Goal: Task Accomplishment & Management: Manage account settings

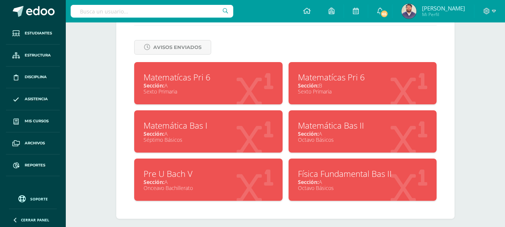
scroll to position [319, 0]
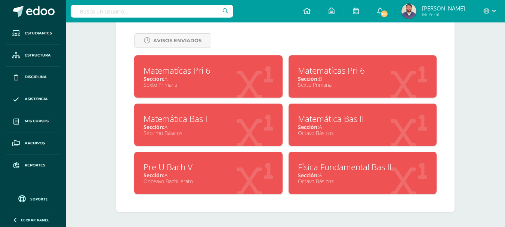
click at [340, 125] on div "Sección: A" at bounding box center [363, 126] width 130 height 7
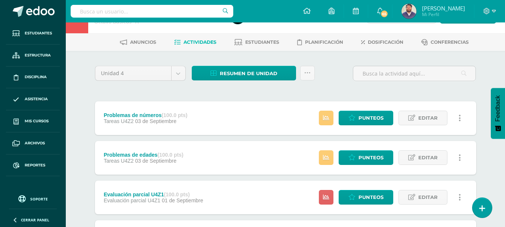
scroll to position [37, 0]
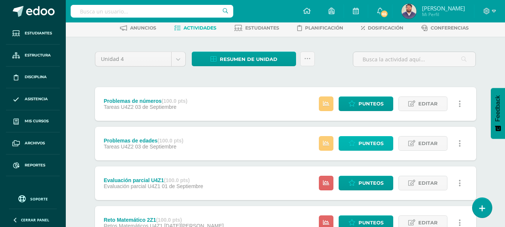
click at [374, 144] on span "Punteos" at bounding box center [370, 143] width 25 height 14
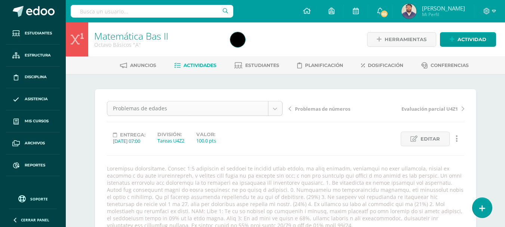
click at [275, 113] on body "Estudiantes Estructura Disciplina Asistencia Mis cursos Archivos Reportes Sopor…" at bounding box center [252, 180] width 505 height 360
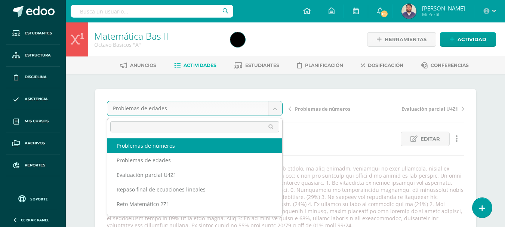
select select "/dashboard/teacher/grade-activity/32239/"
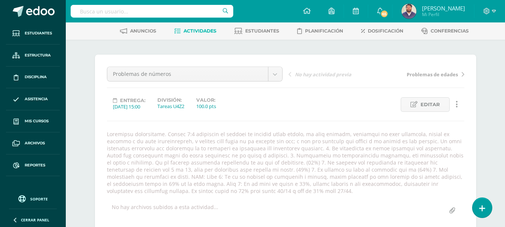
scroll to position [81, 0]
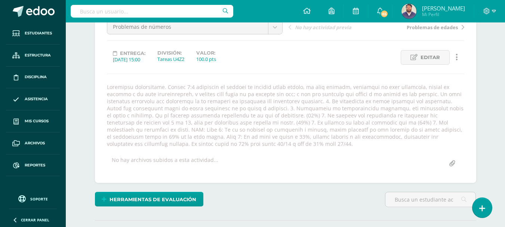
click at [448, 163] on input "file" at bounding box center [452, 163] width 15 height 15
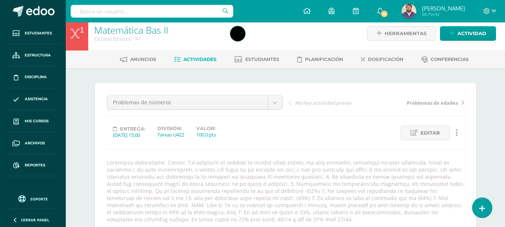
scroll to position [0, 0]
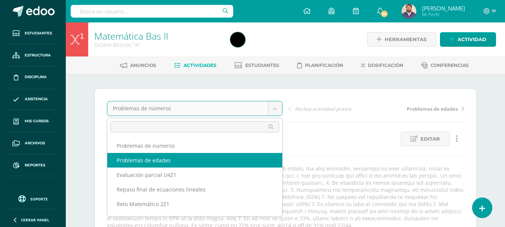
select select "/dashboard/teacher/grade-activity/32214/"
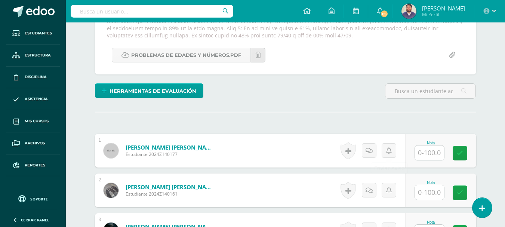
scroll to position [161, 0]
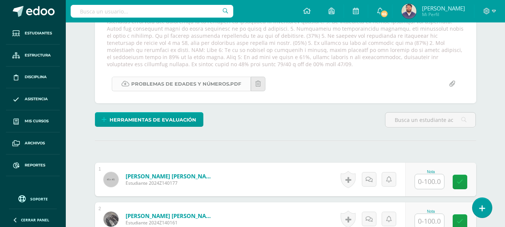
click at [227, 89] on link "Problemas de edades y Números.pdf" at bounding box center [181, 84] width 139 height 15
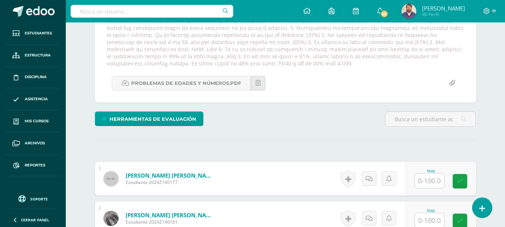
click at [447, 85] on input "file" at bounding box center [452, 83] width 15 height 15
type input "C:\fakepath\PMA Problemas de edades y números.pdf"
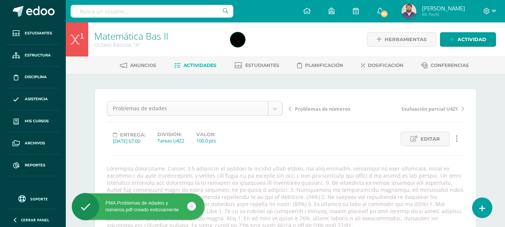
click at [272, 108] on body "PMA Problemas de edades y números.pdf creado exitosamente Estudiantes Estructur…" at bounding box center [252, 187] width 505 height 374
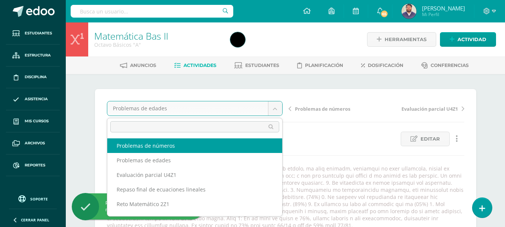
select select "/dashboard/teacher/grade-activity/32239/"
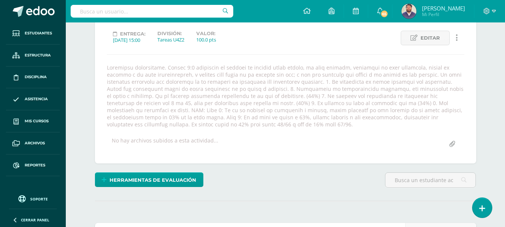
scroll to position [101, 0]
click at [450, 143] on input "file" at bounding box center [452, 143] width 15 height 15
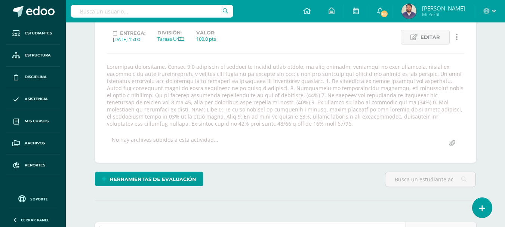
scroll to position [102, 0]
type input "C:\fakepath\PMA Problemas de edades y números.pdf"
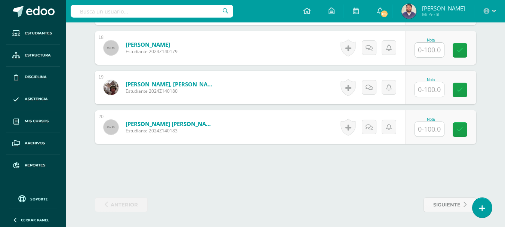
scroll to position [966, 0]
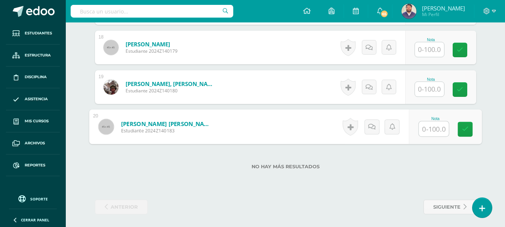
click at [420, 129] on input "text" at bounding box center [434, 128] width 30 height 15
type input "100"
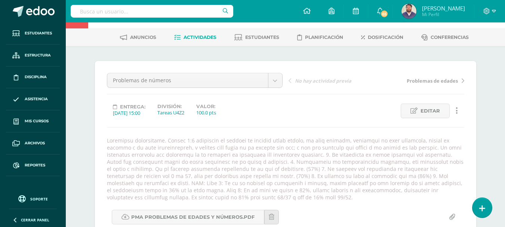
scroll to position [0, 0]
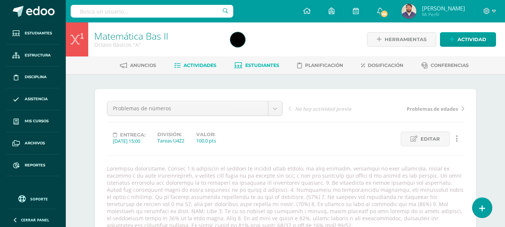
click at [256, 68] on span "Estudiantes" at bounding box center [262, 65] width 34 height 6
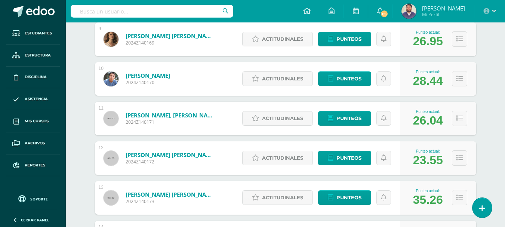
scroll to position [769, 0]
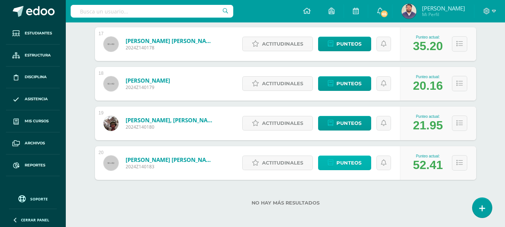
click at [339, 161] on span "Punteos" at bounding box center [348, 163] width 25 height 14
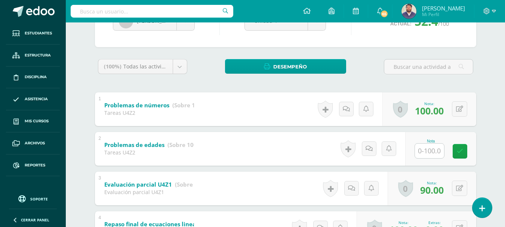
scroll to position [112, 0]
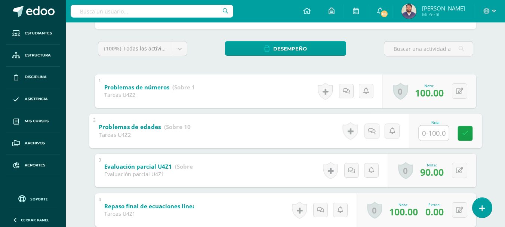
click at [433, 133] on input "text" at bounding box center [434, 132] width 30 height 15
type input "100"
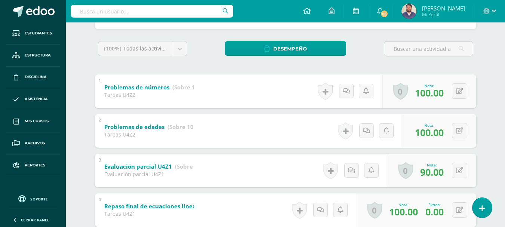
scroll to position [0, 0]
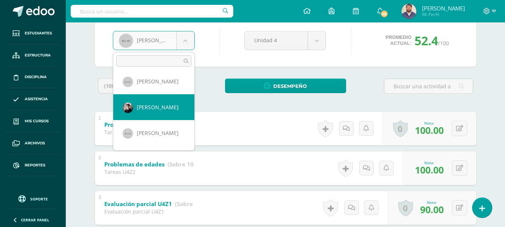
scroll to position [262, 0]
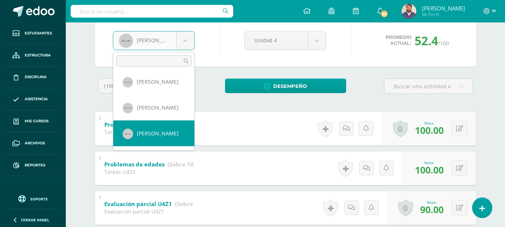
select select "192"
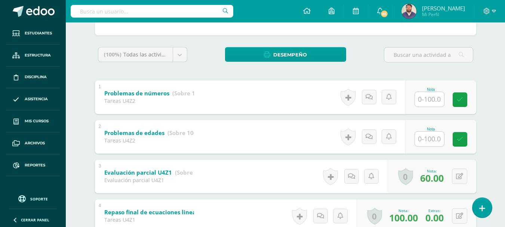
scroll to position [131, 0]
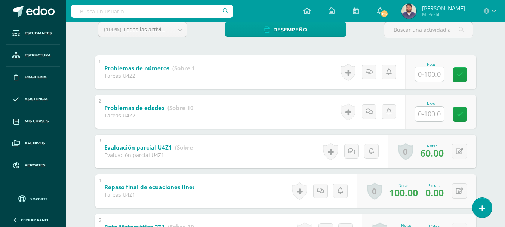
click at [433, 74] on input "text" at bounding box center [429, 74] width 29 height 15
type input "100"
type input "90"
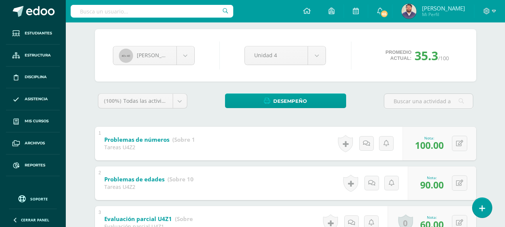
scroll to position [56, 0]
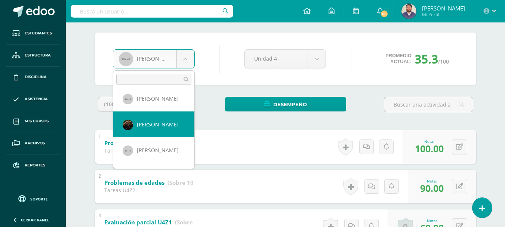
scroll to position [364, 0]
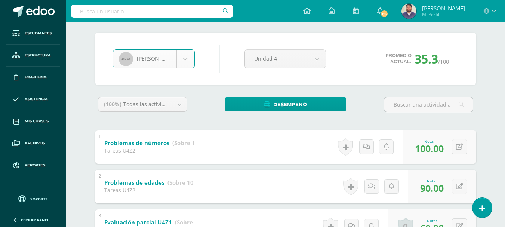
select select "194"
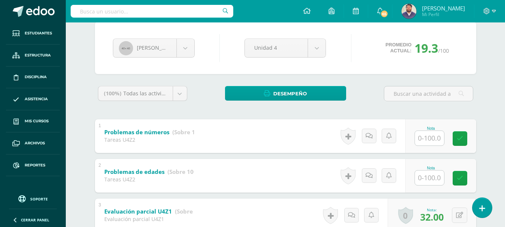
scroll to position [75, 0]
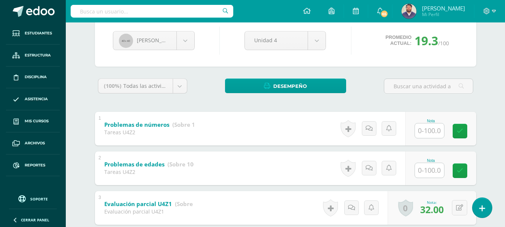
click at [430, 129] on input "text" at bounding box center [429, 130] width 29 height 15
type input "70"
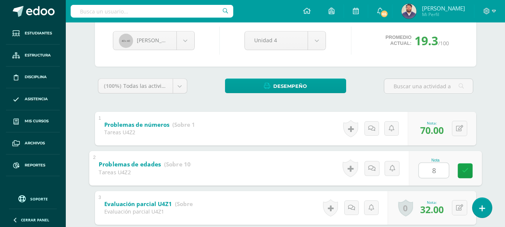
type input "80"
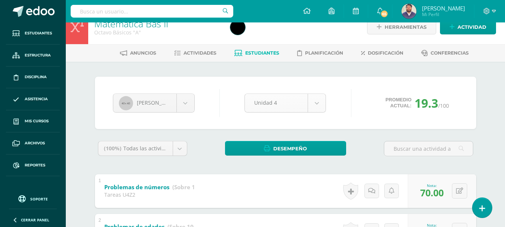
scroll to position [0, 0]
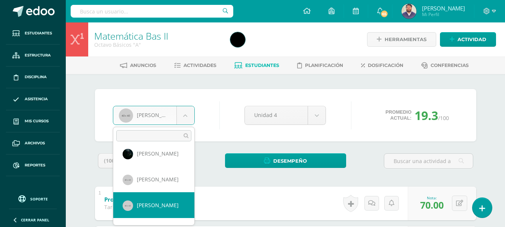
scroll to position [75, 0]
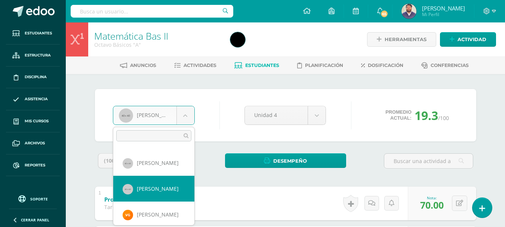
select select "183"
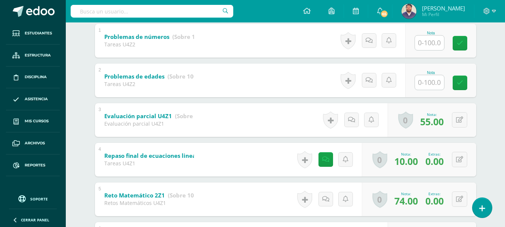
scroll to position [149, 0]
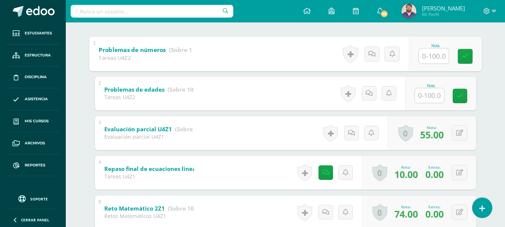
click at [426, 58] on input "text" at bounding box center [434, 55] width 30 height 15
type input "90"
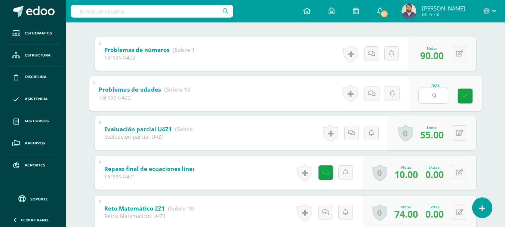
type input "90"
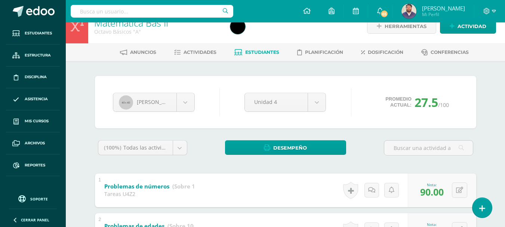
scroll to position [0, 0]
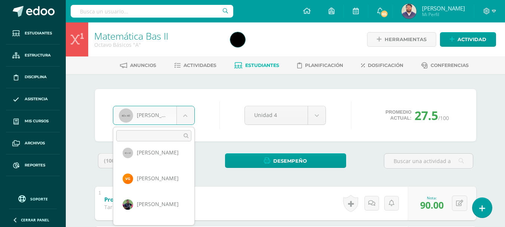
scroll to position [117, 0]
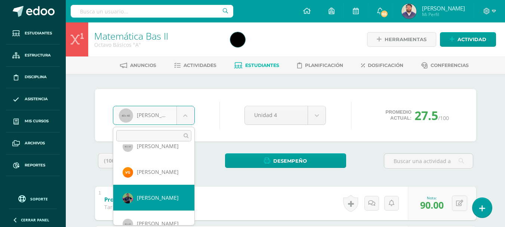
select select "337"
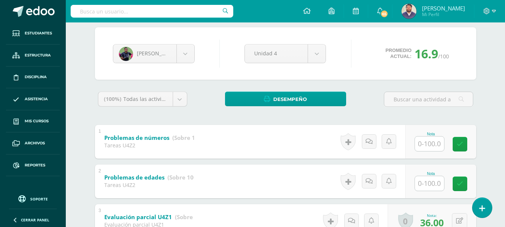
scroll to position [75, 0]
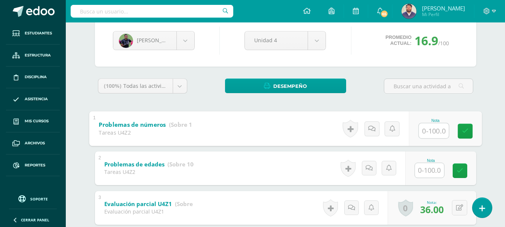
click at [423, 129] on input "text" at bounding box center [434, 130] width 30 height 15
type input "40"
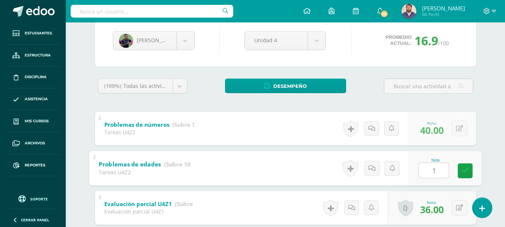
type input "10"
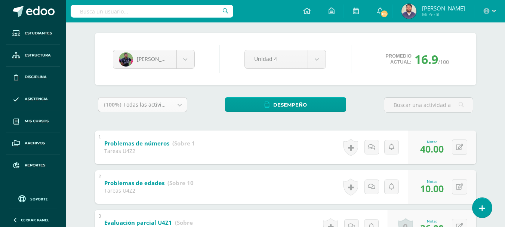
scroll to position [37, 0]
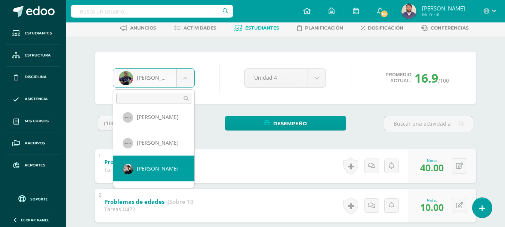
scroll to position [402, 0]
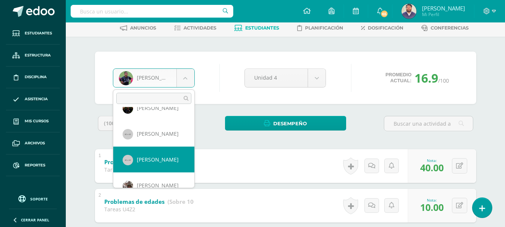
select select "198"
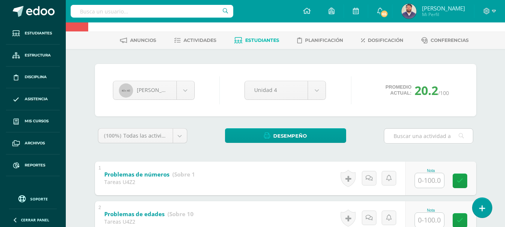
scroll to position [75, 0]
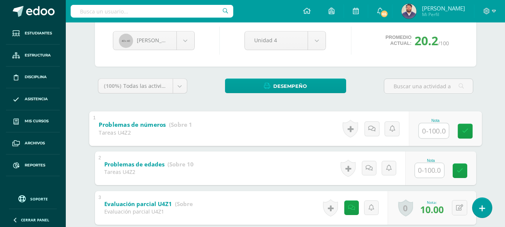
click at [431, 131] on input "text" at bounding box center [434, 130] width 30 height 15
type input "90"
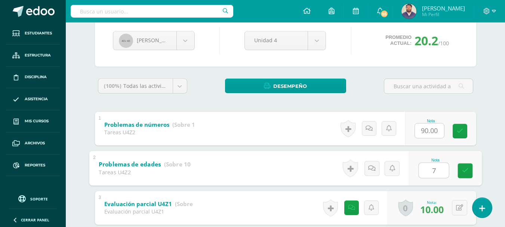
type input "70"
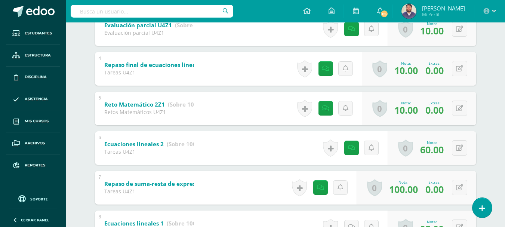
scroll to position [262, 0]
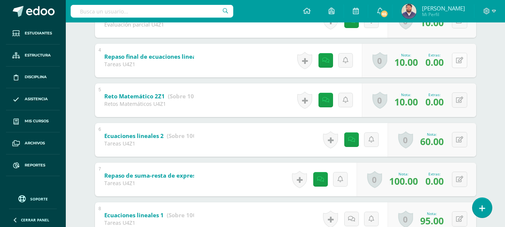
click at [458, 64] on button at bounding box center [459, 60] width 15 height 15
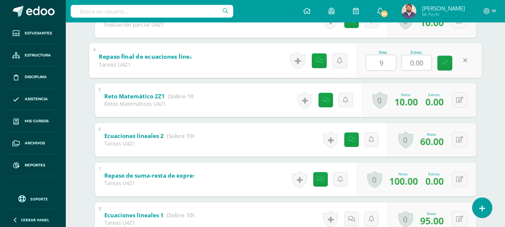
type input "90"
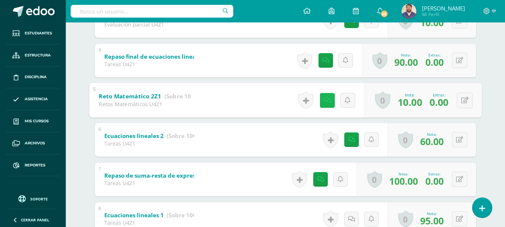
click at [328, 100] on link at bounding box center [327, 100] width 15 height 15
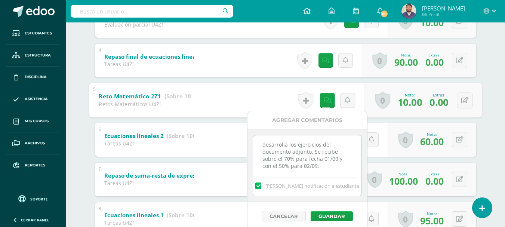
click at [488, 87] on div "Mia Saavedra Derek Aleu Victoria Briones Ángel Castañeda Juan Escobar Daniela E…" at bounding box center [285, 68] width 411 height 513
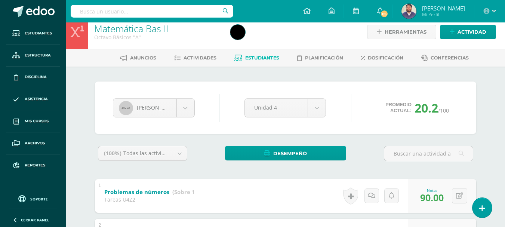
scroll to position [0, 0]
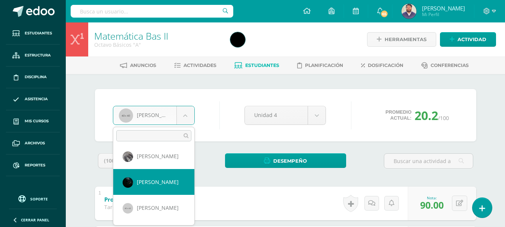
scroll to position [67, 0]
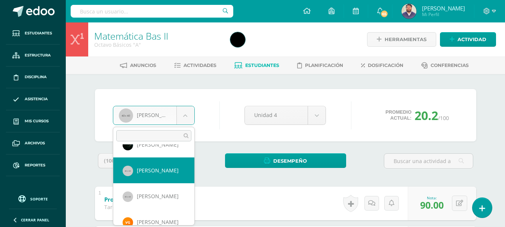
select select "182"
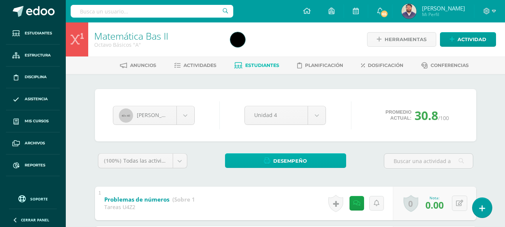
scroll to position [75, 0]
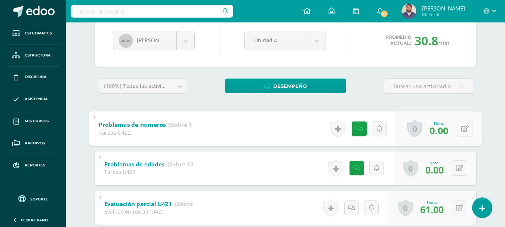
click at [462, 128] on icon at bounding box center [464, 128] width 7 height 6
click at [406, 134] on input "0.00" at bounding box center [413, 130] width 30 height 15
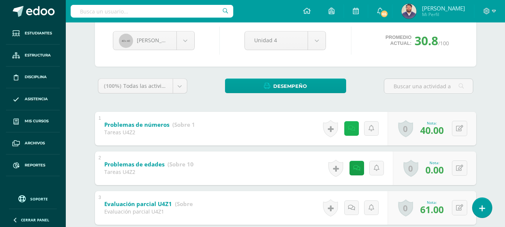
click at [352, 129] on icon at bounding box center [351, 128] width 7 height 6
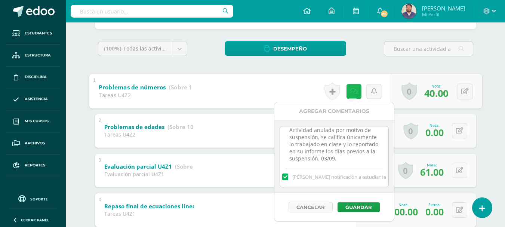
scroll to position [0, 0]
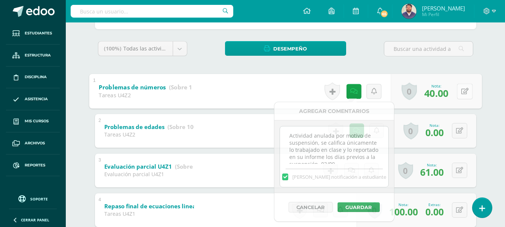
click at [462, 91] on icon at bounding box center [464, 91] width 7 height 6
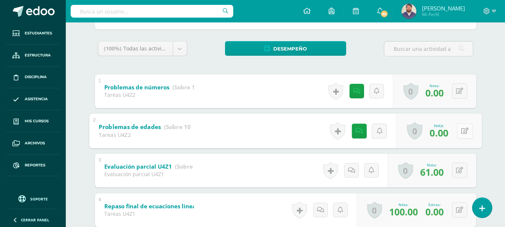
click at [461, 129] on icon at bounding box center [464, 130] width 7 height 6
click at [351, 132] on icon at bounding box center [351, 130] width 7 height 6
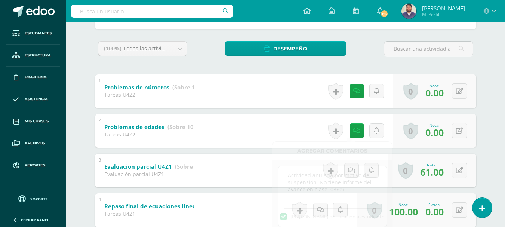
click at [491, 103] on div "Matemática Bas II Octavo Básicos "A" Herramientas Detalle de asistencias Activi…" at bounding box center [285, 192] width 439 height 564
click at [353, 92] on link at bounding box center [356, 91] width 15 height 15
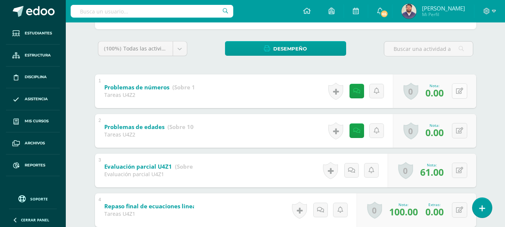
click at [456, 93] on button at bounding box center [459, 90] width 15 height 15
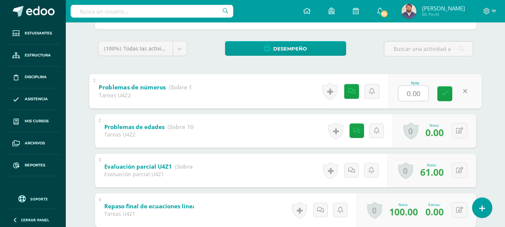
click at [399, 96] on input "0.00" at bounding box center [413, 93] width 30 height 15
click at [400, 96] on input "0.00" at bounding box center [413, 93] width 30 height 15
type input "40.00"
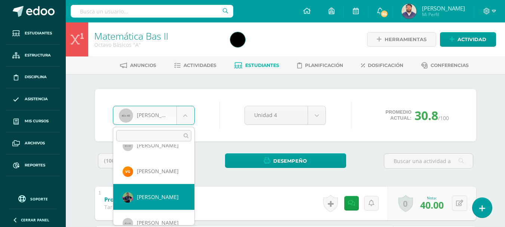
scroll to position [129, 0]
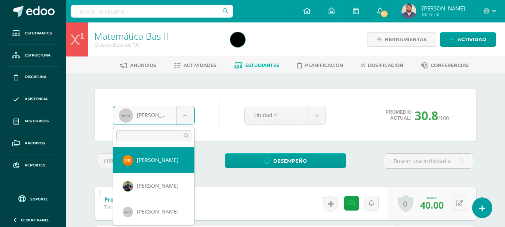
select select "367"
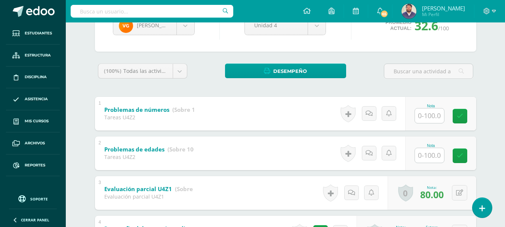
scroll to position [112, 0]
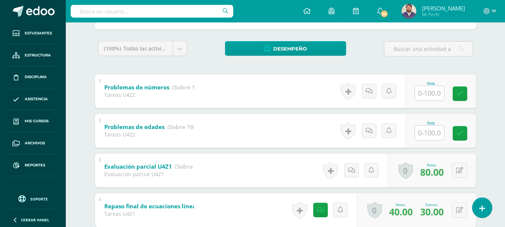
click at [431, 97] on input "text" at bounding box center [429, 93] width 29 height 15
type input "50"
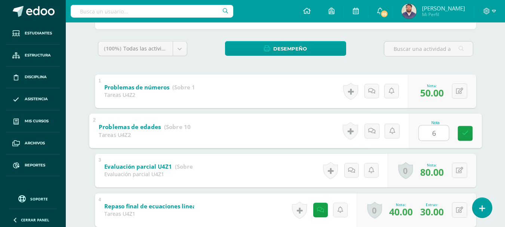
type input "60"
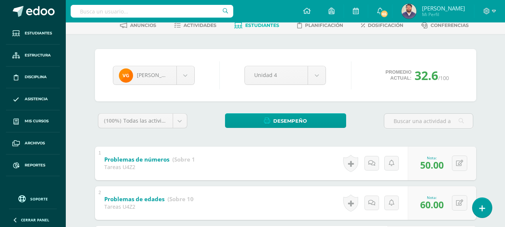
scroll to position [37, 0]
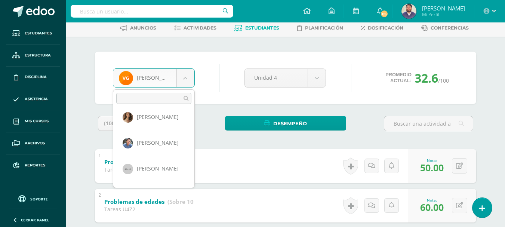
scroll to position [215, 0]
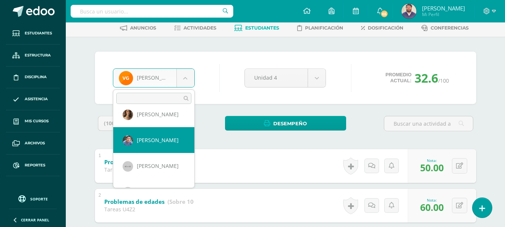
select select "189"
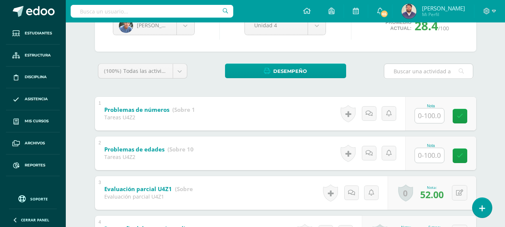
scroll to position [112, 0]
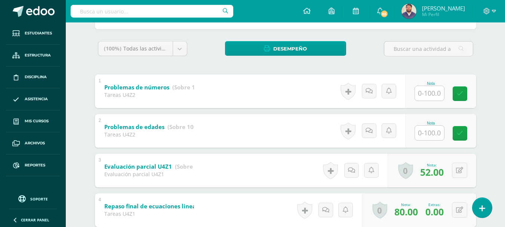
click at [425, 99] on input "text" at bounding box center [429, 93] width 29 height 15
type input "90"
type input "70"
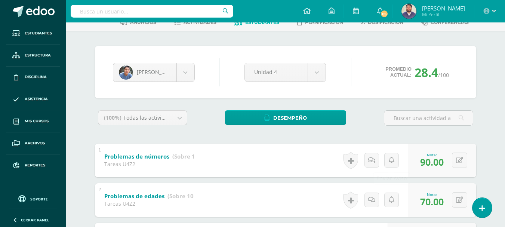
scroll to position [37, 0]
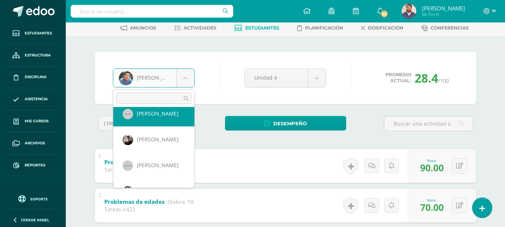
scroll to position [330, 0]
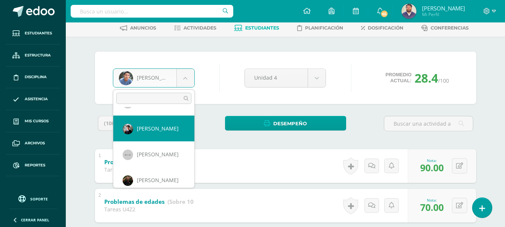
select select "193"
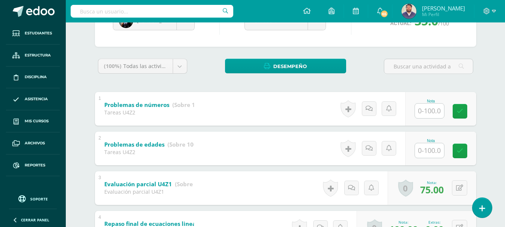
scroll to position [112, 0]
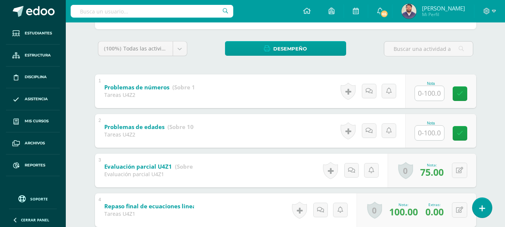
drag, startPoint x: 420, startPoint y: 94, endPoint x: 417, endPoint y: 92, distance: 3.8
click at [418, 93] on input "text" at bounding box center [429, 93] width 29 height 15
type input "60"
type input "100"
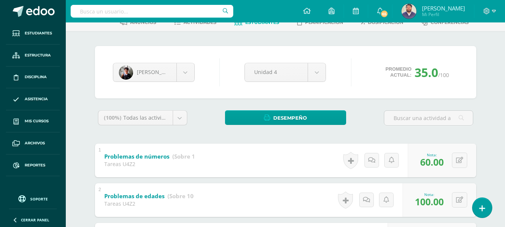
scroll to position [37, 0]
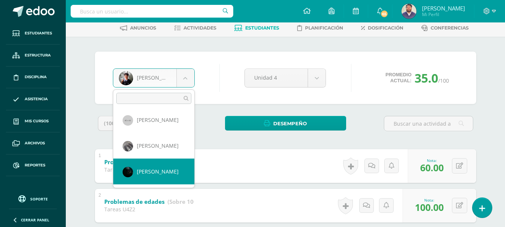
scroll to position [0, 0]
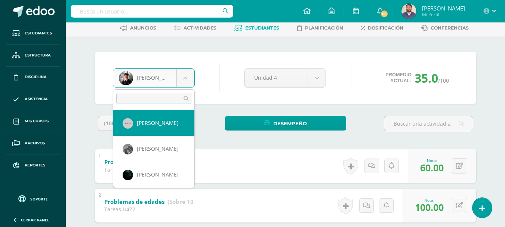
select select "196"
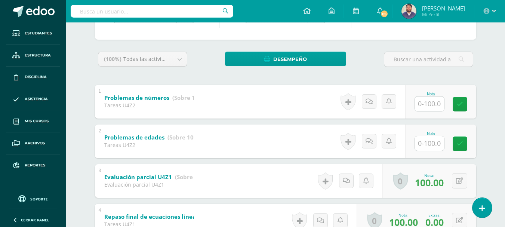
scroll to position [112, 0]
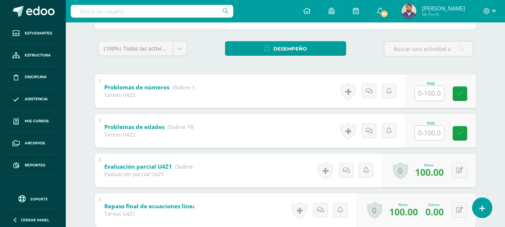
click at [432, 97] on input "text" at bounding box center [429, 93] width 29 height 15
type input "80"
type input "100"
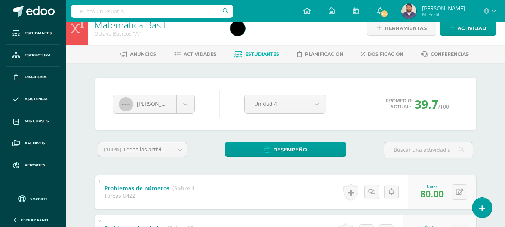
scroll to position [0, 0]
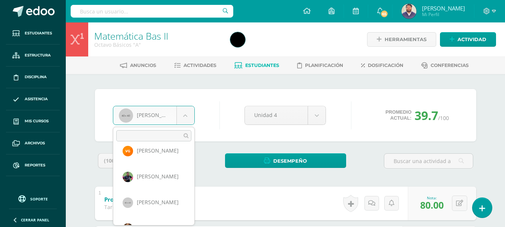
scroll to position [149, 0]
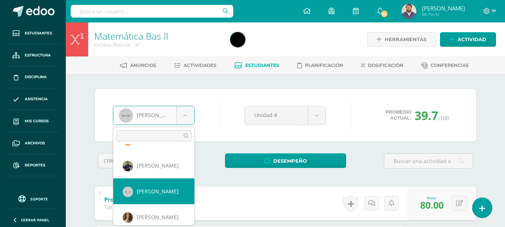
select select "187"
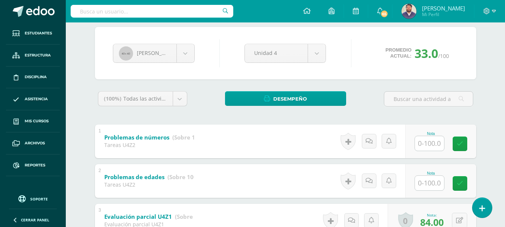
scroll to position [75, 0]
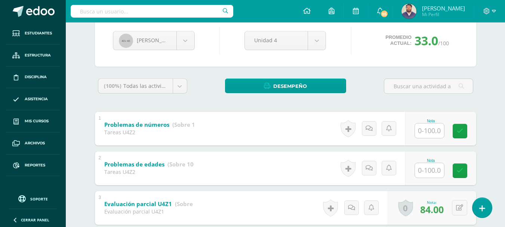
click at [436, 133] on input "text" at bounding box center [429, 130] width 29 height 15
type input "90"
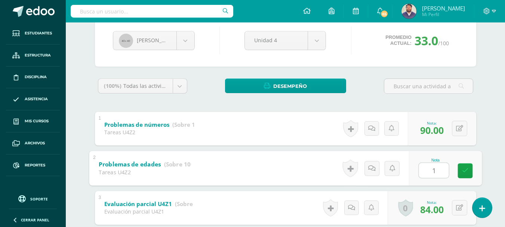
type input "10"
click at [372, 169] on icon at bounding box center [371, 168] width 7 height 6
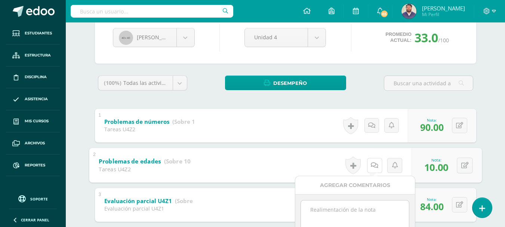
scroll to position [149, 0]
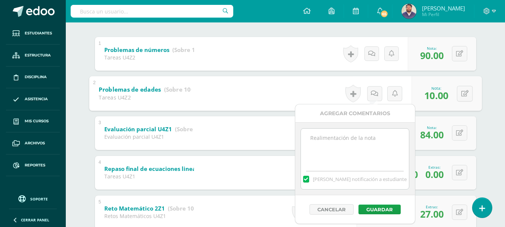
click at [333, 145] on textarea at bounding box center [355, 147] width 108 height 37
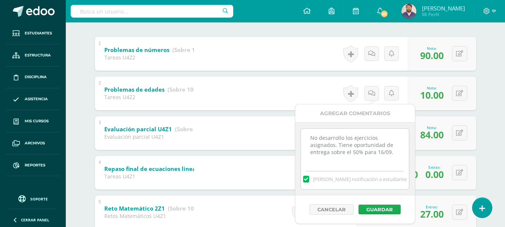
type textarea "No desarrollo los ejercicios asignados. Tiene oportunidad de entrega sobre el 5…"
click at [375, 207] on button "Guardar" at bounding box center [379, 209] width 42 height 10
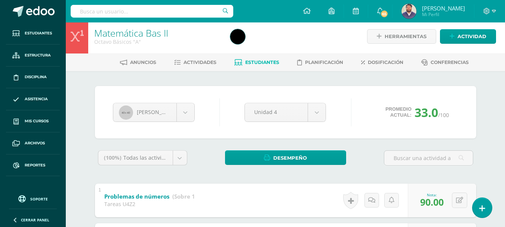
scroll to position [0, 0]
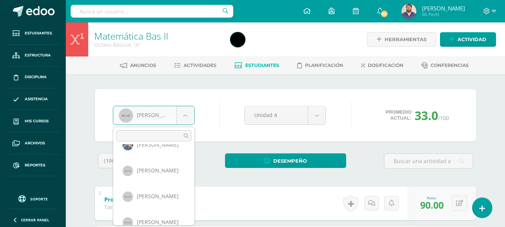
scroll to position [252, 0]
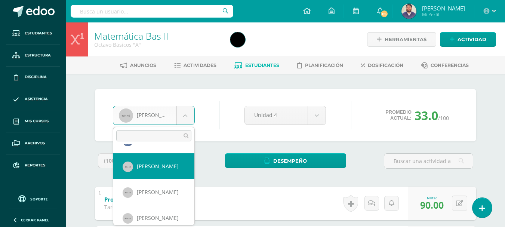
select select "190"
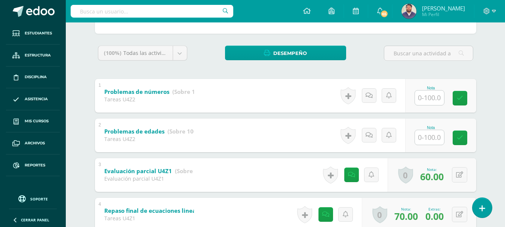
scroll to position [112, 0]
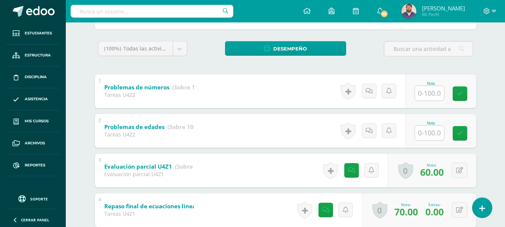
click at [438, 89] on input "text" at bounding box center [429, 93] width 29 height 15
type input "80"
type input "10"
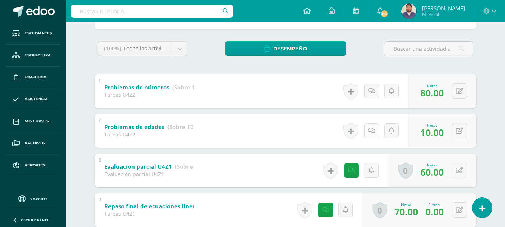
click at [369, 135] on link at bounding box center [371, 130] width 15 height 15
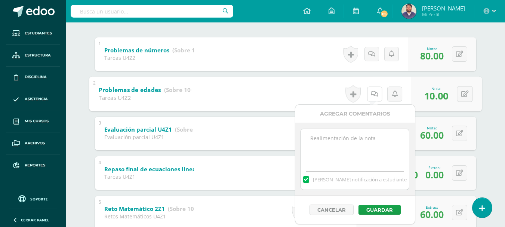
scroll to position [187, 0]
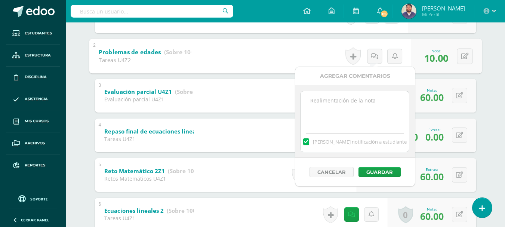
click at [350, 116] on textarea at bounding box center [355, 109] width 108 height 37
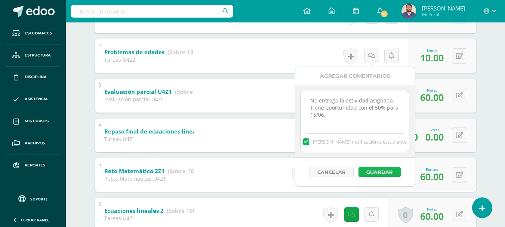
click at [384, 169] on button "Guardar" at bounding box center [379, 172] width 42 height 10
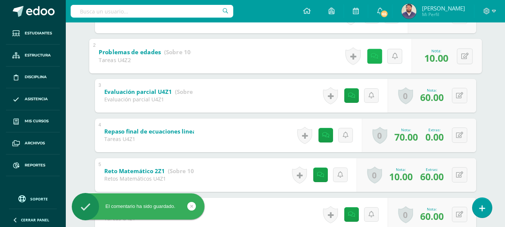
click at [368, 54] on link at bounding box center [374, 56] width 15 height 15
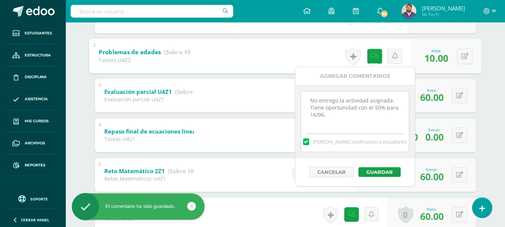
click at [333, 115] on textarea "No entrego la actividad asignada. Tiene oportunidad con el 50% para 16/06." at bounding box center [355, 109] width 108 height 37
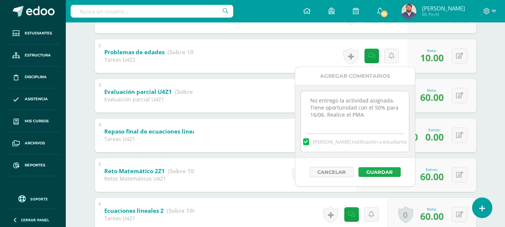
type textarea "No entrego la actividad asignada. Tiene oportunidad con el 50% para 16/06. Real…"
click at [377, 173] on button "Guardar" at bounding box center [379, 172] width 42 height 10
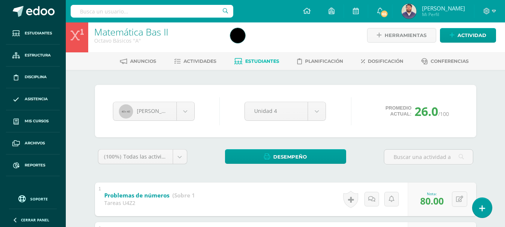
scroll to position [0, 0]
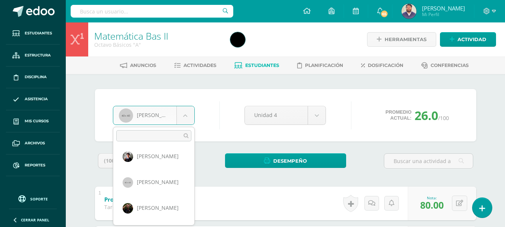
scroll to position [355, 0]
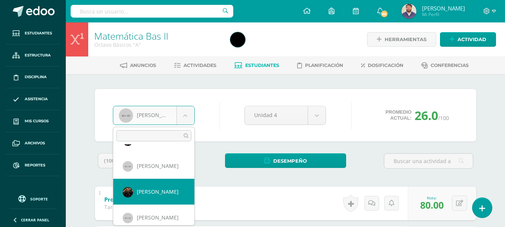
select select "195"
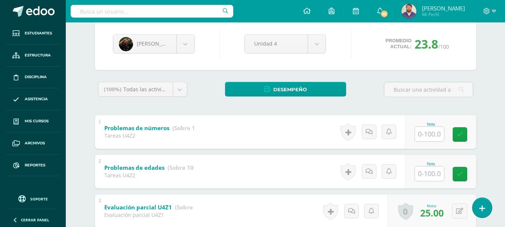
scroll to position [75, 0]
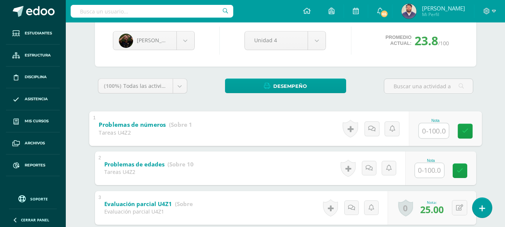
click at [430, 130] on input "text" at bounding box center [434, 130] width 30 height 15
type input "80"
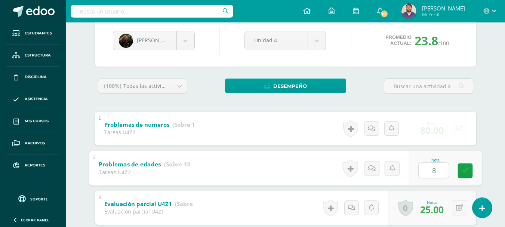
type input "80"
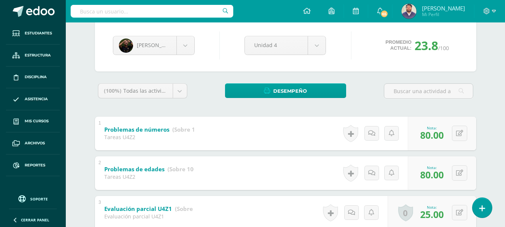
scroll to position [0, 0]
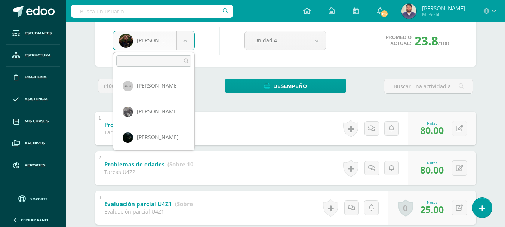
scroll to position [37, 0]
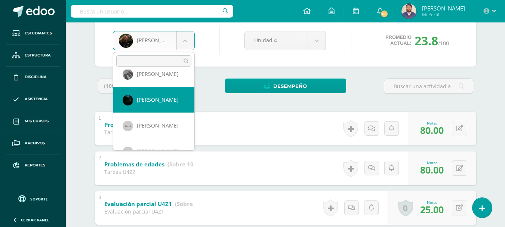
select select "181"
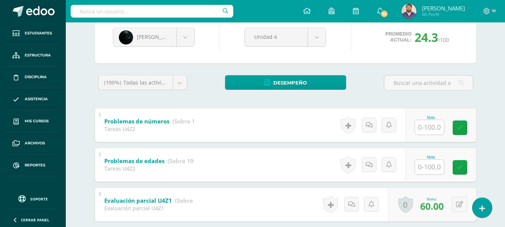
scroll to position [112, 0]
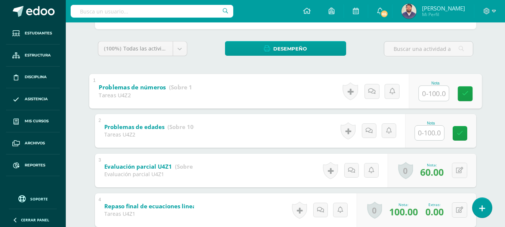
click at [421, 90] on input "text" at bounding box center [434, 93] width 30 height 15
type input "10"
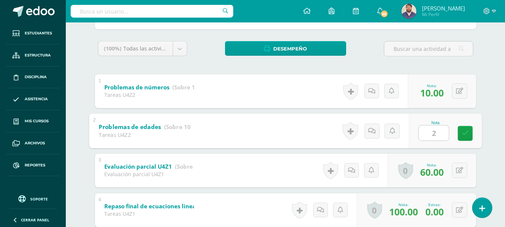
type input "20"
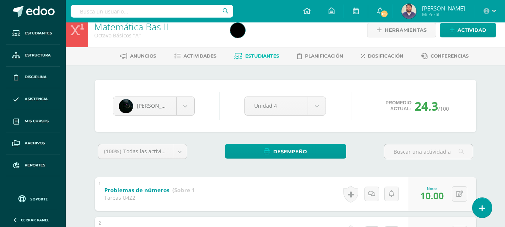
scroll to position [0, 0]
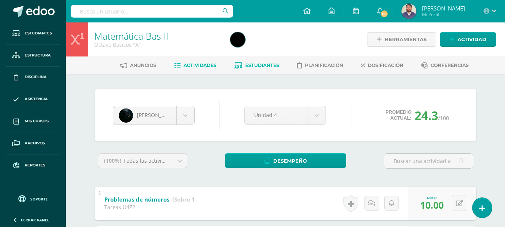
click at [193, 63] on span "Actividades" at bounding box center [200, 65] width 33 height 6
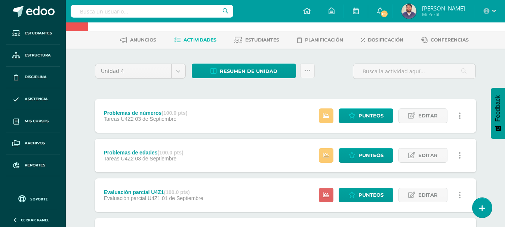
scroll to position [37, 0]
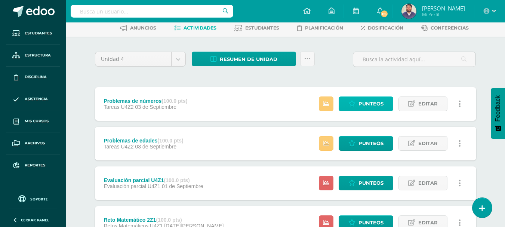
click at [369, 100] on span "Punteos" at bounding box center [370, 104] width 25 height 14
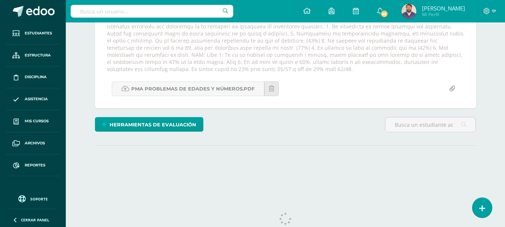
drag, startPoint x: 248, startPoint y: 62, endPoint x: 175, endPoint y: 70, distance: 73.3
click at [175, 70] on div at bounding box center [285, 41] width 363 height 64
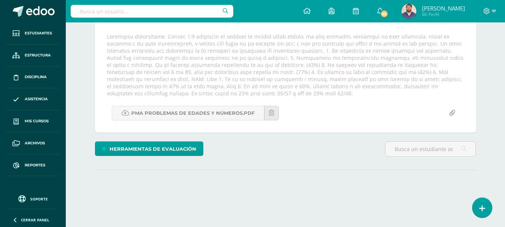
scroll to position [119, 0]
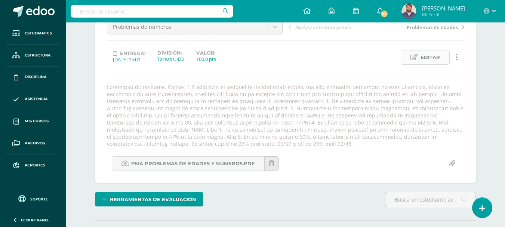
click at [431, 57] on span "Editar" at bounding box center [429, 57] width 19 height 14
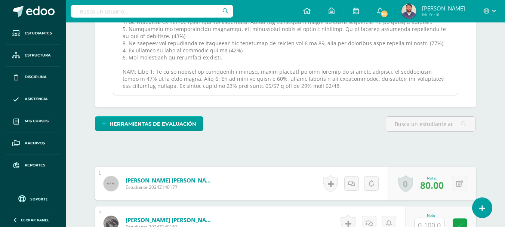
scroll to position [143, 0]
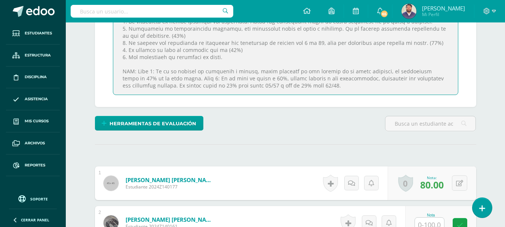
click at [233, 86] on textarea at bounding box center [285, 47] width 345 height 93
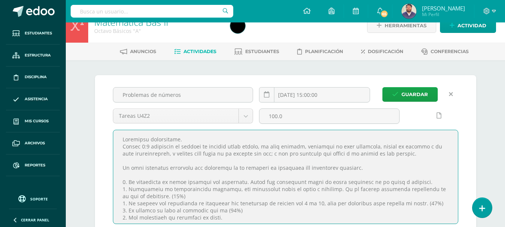
scroll to position [37, 0]
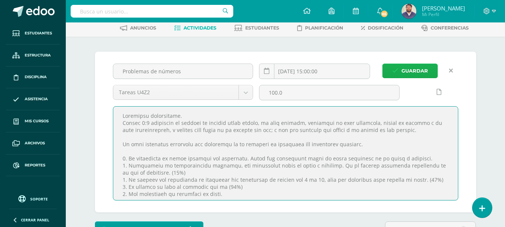
type textarea "Loremipsu dolorsitame. Consec 5:3 adipiscin el seddoei te incidid utlab etdolo,…"
click at [406, 70] on span "Guardar" at bounding box center [414, 71] width 27 height 14
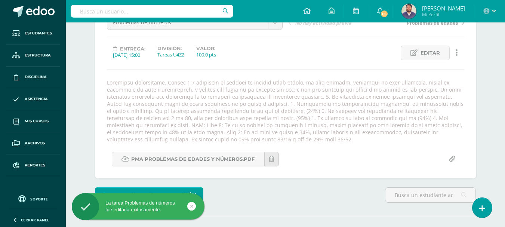
scroll to position [49, 0]
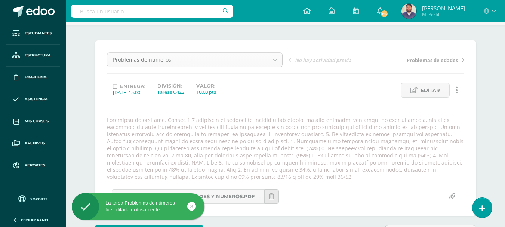
click at [272, 60] on body "La tarea Problemas de números fue editada exitosamente. Estudiantes Estructura …" at bounding box center [252, 131] width 505 height 360
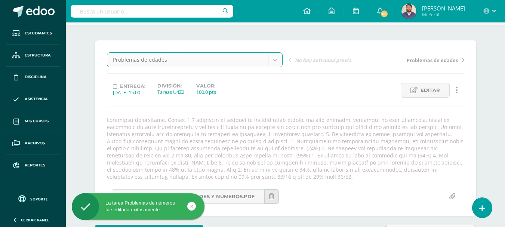
select select "/dashboard/teacher/grade-activity/32214/"
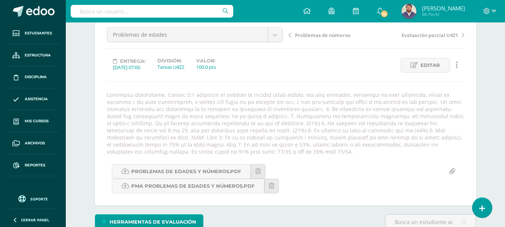
scroll to position [59, 0]
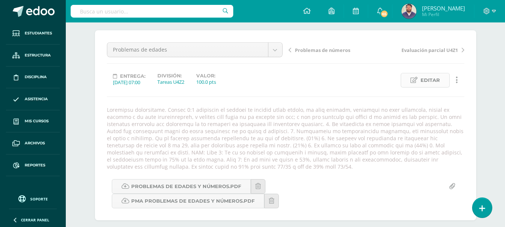
click at [431, 80] on span "Editar" at bounding box center [429, 80] width 19 height 14
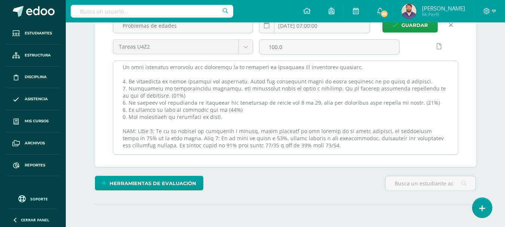
scroll to position [96, 0]
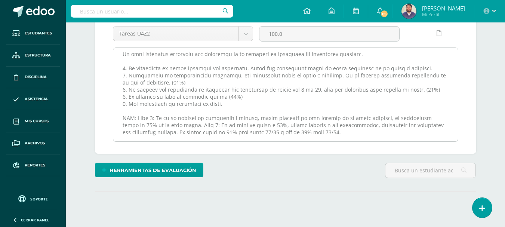
click at [231, 134] on textarea at bounding box center [285, 94] width 345 height 93
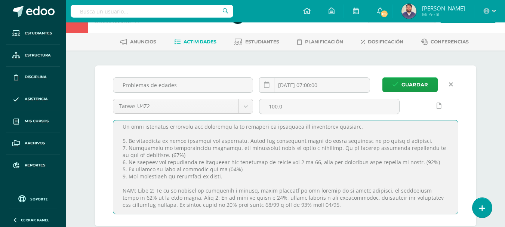
scroll to position [22, 0]
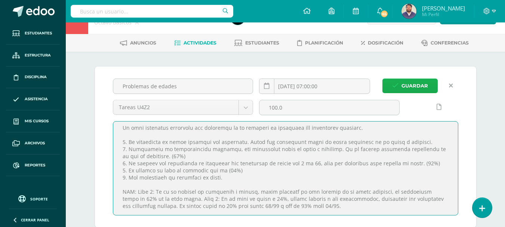
type textarea "Loremipsu dolorsitame. Consec 9:7 adipiscin el seddoei te incidid utlab etdolo,…"
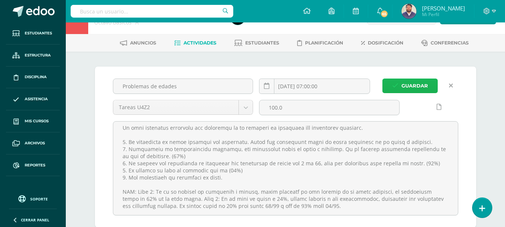
click at [397, 83] on icon "submit" at bounding box center [395, 86] width 6 height 6
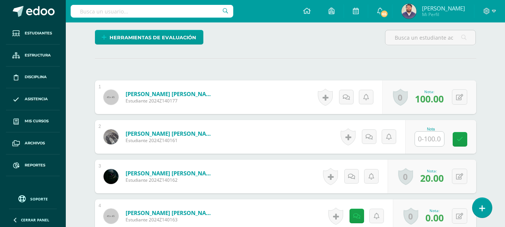
scroll to position [262, 0]
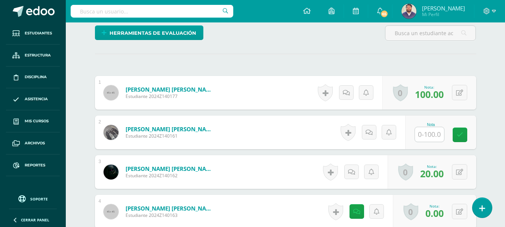
click at [422, 138] on input "text" at bounding box center [429, 134] width 29 height 15
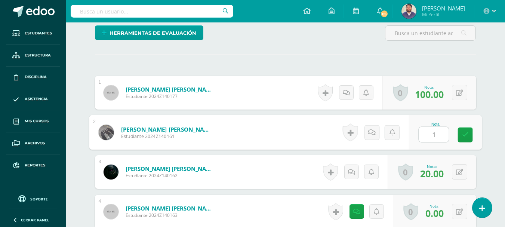
scroll to position [263, 0]
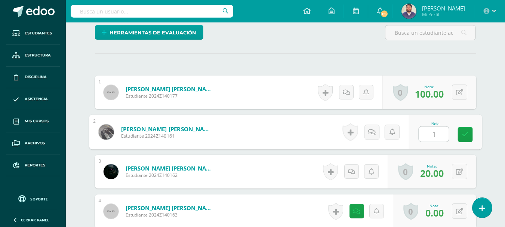
type input "10"
click at [374, 129] on icon at bounding box center [374, 132] width 7 height 6
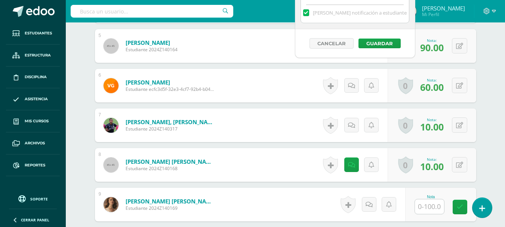
scroll to position [375, 0]
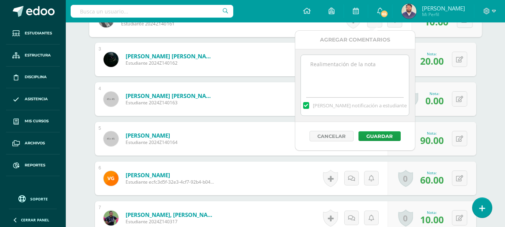
click at [349, 73] on textarea at bounding box center [355, 73] width 108 height 37
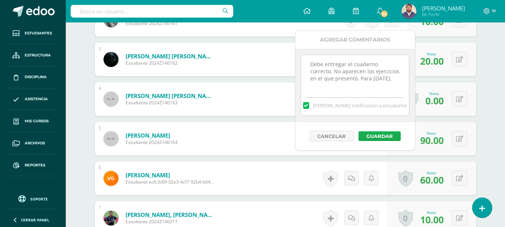
type textarea "Debe entregar el cuaderno correcto. No aparecen los ejercicios en el que presen…"
click at [379, 135] on button "Guardar" at bounding box center [379, 136] width 42 height 10
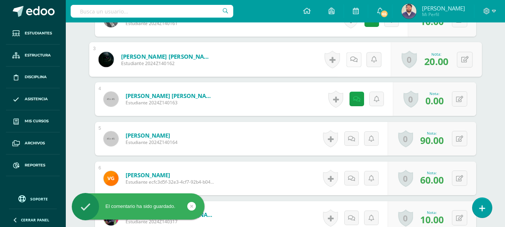
click at [351, 60] on icon at bounding box center [353, 59] width 7 height 6
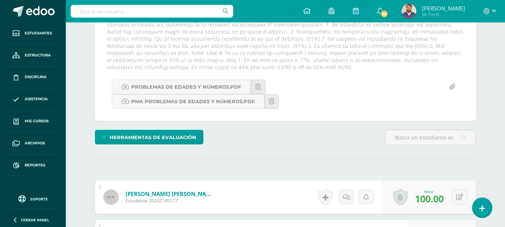
scroll to position [151, 0]
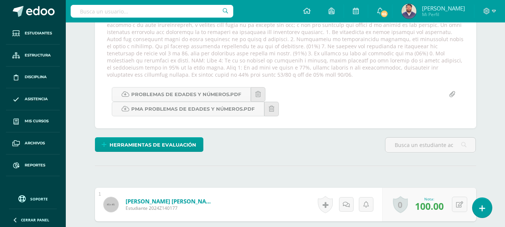
drag, startPoint x: 248, startPoint y: 69, endPoint x: 204, endPoint y: 75, distance: 43.8
click at [204, 75] on div at bounding box center [285, 46] width 363 height 64
copy div "desarrolla los ejercicios del documento adjunto. Se recibe sobre el 70% para fe…"
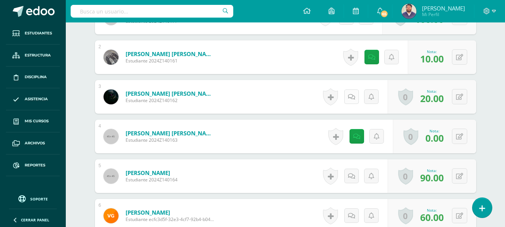
click at [352, 95] on icon at bounding box center [351, 97] width 7 height 6
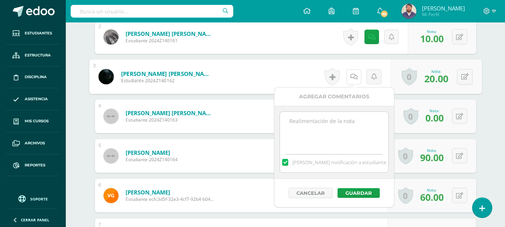
scroll to position [375, 0]
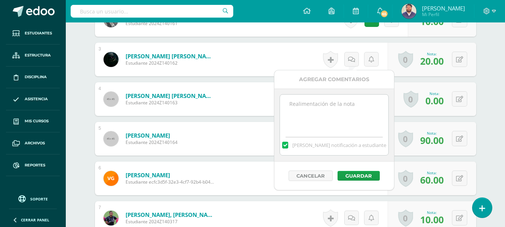
click at [304, 104] on textarea at bounding box center [334, 113] width 108 height 37
paste textarea "desarrolla los ejercicios del documento adjunto. Se recibe sobre el 70% para fe…"
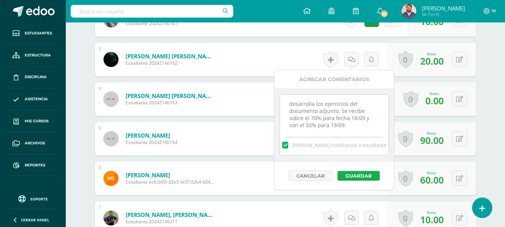
type textarea "desarrolla los ejercicios del documento adjunto. Se recibe sobre el 70% para fe…"
click at [351, 176] on button "Guardar" at bounding box center [358, 176] width 42 height 10
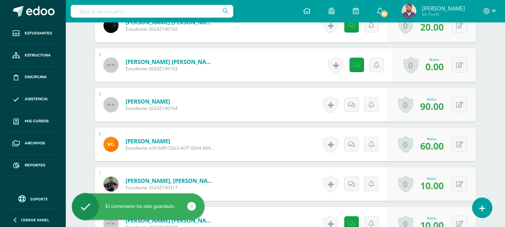
scroll to position [450, 0]
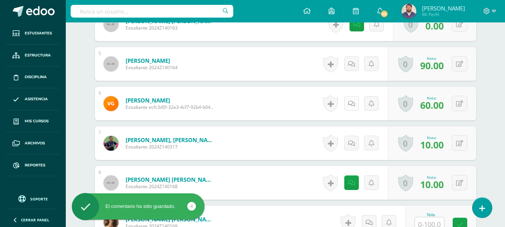
click at [349, 102] on icon at bounding box center [351, 104] width 7 height 6
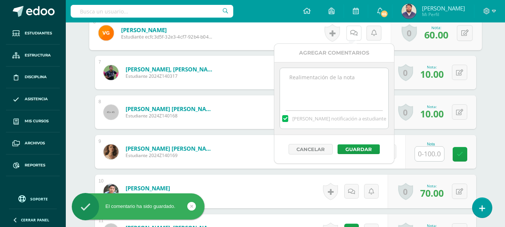
scroll to position [524, 0]
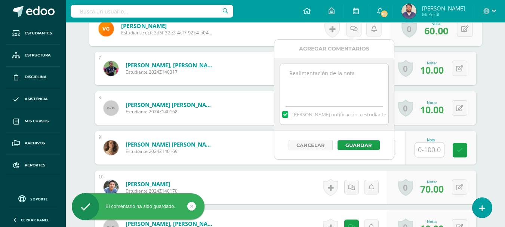
click at [318, 90] on textarea at bounding box center [334, 82] width 108 height 37
paste textarea "desarrolla los ejercicios del documento adjunto. Se recibe sobre el 70% para fe…"
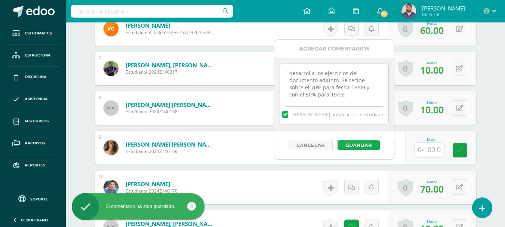
type textarea "desarrolla los ejercicios del documento adjunto. Se recibe sobre el 70% para fe…"
click at [353, 142] on button "Guardar" at bounding box center [358, 145] width 42 height 10
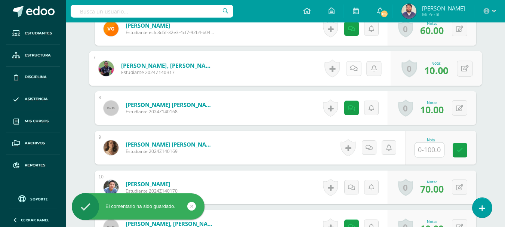
click at [346, 66] on link at bounding box center [353, 68] width 15 height 15
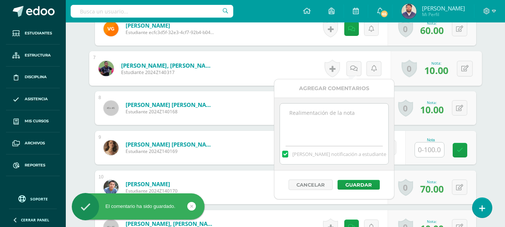
click at [335, 113] on textarea at bounding box center [334, 122] width 108 height 37
click at [490, 99] on div "¿Estás seguro que quieres eliminar esta actividad? Esto borrará la actividad y …" at bounding box center [285, 118] width 411 height 1136
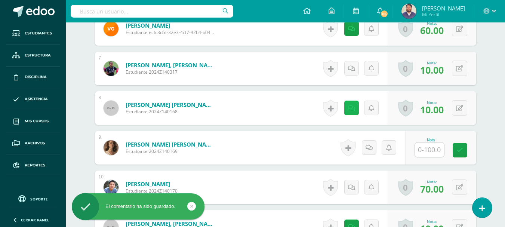
click at [349, 108] on icon at bounding box center [351, 108] width 7 height 6
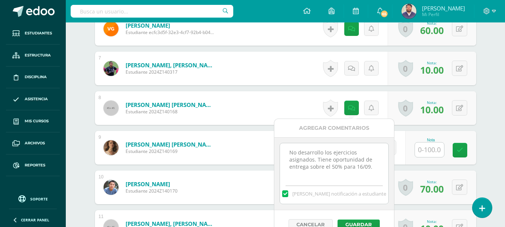
drag, startPoint x: 369, startPoint y: 167, endPoint x: 285, endPoint y: 153, distance: 84.9
click at [285, 153] on textarea "No desarrollo los ejercicios asignados. Tiene oportunidad de entrega sobre el 5…" at bounding box center [334, 161] width 108 height 37
click at [351, 65] on icon at bounding box center [351, 68] width 7 height 6
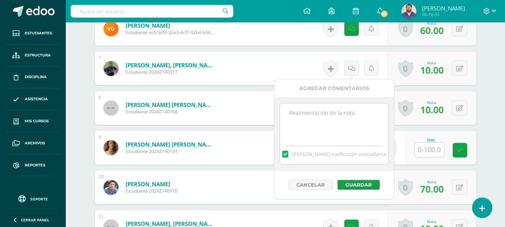
click at [338, 114] on textarea at bounding box center [334, 122] width 108 height 37
paste textarea "No desarrollo los ejercicios asignados. Tiene oportunidad de entrega sobre el 5…"
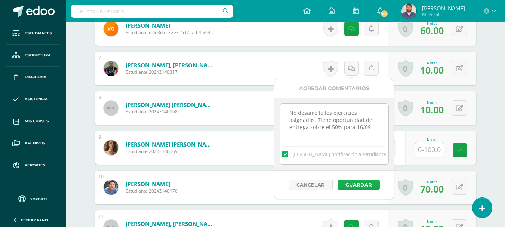
type textarea "No desarrollo los ejercicios asignados. Tiene oportunidad de entrega sobre el 5…"
click at [366, 180] on button "Guardar" at bounding box center [358, 185] width 42 height 10
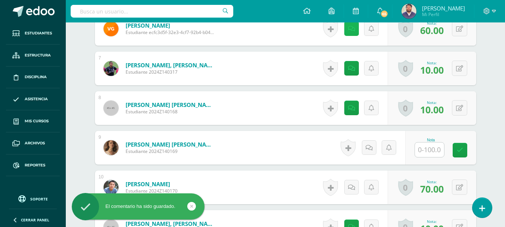
click at [351, 31] on icon at bounding box center [351, 29] width 7 height 6
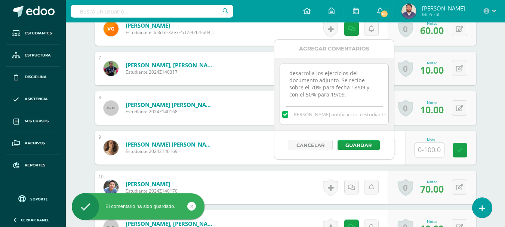
drag, startPoint x: 352, startPoint y: 97, endPoint x: 284, endPoint y: 75, distance: 71.9
click at [284, 75] on textarea "desarrolla los ejercicios del documento adjunto. Se recibe sobre el 70% para fe…" at bounding box center [334, 82] width 108 height 37
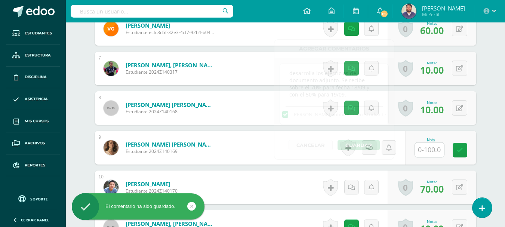
click at [488, 139] on div "¿Estás seguro que quieres eliminar esta actividad? Esto borrará la actividad y …" at bounding box center [285, 118] width 411 height 1136
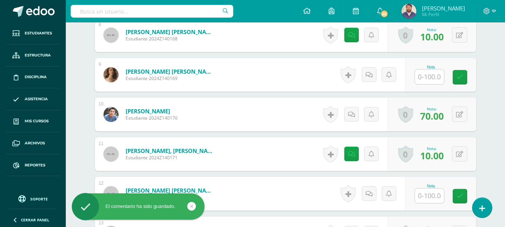
scroll to position [599, 0]
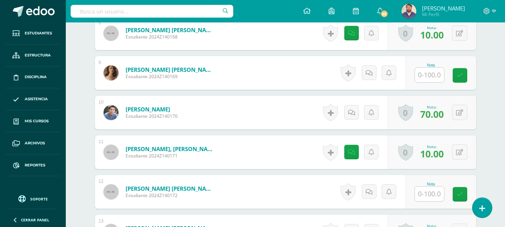
click at [423, 74] on input "text" at bounding box center [429, 75] width 29 height 15
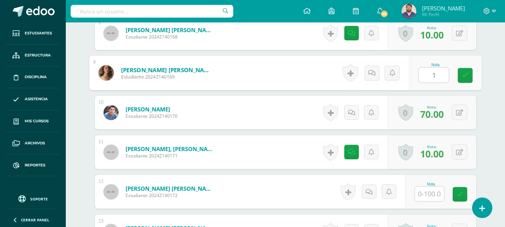
type input "10"
click at [373, 73] on icon at bounding box center [374, 73] width 7 height 6
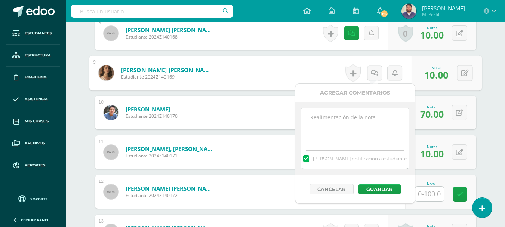
click at [365, 120] on textarea at bounding box center [355, 126] width 108 height 37
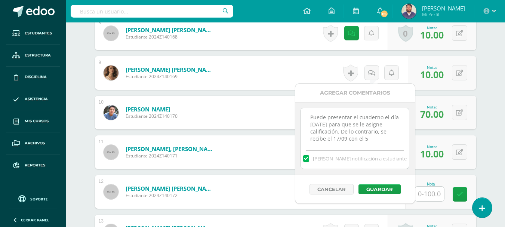
scroll to position [4, 0]
type textarea "Puede presentar el cuaderno el día martes 16/09 para que se le asigne calificac…"
click at [375, 193] on button "Guardar" at bounding box center [379, 189] width 42 height 10
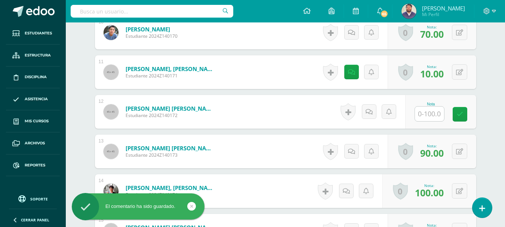
scroll to position [711, 0]
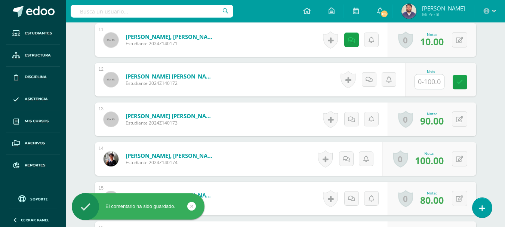
click at [427, 84] on input "text" at bounding box center [429, 81] width 29 height 15
type input "10"
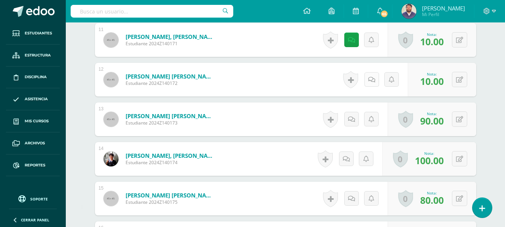
click at [373, 81] on icon at bounding box center [371, 80] width 7 height 6
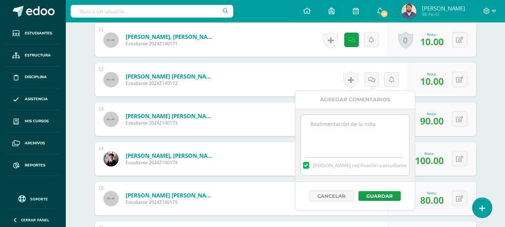
click at [349, 121] on textarea at bounding box center [355, 133] width 108 height 37
type textarea "No presentó el cuaderno. Puede presentarlo el 17/09 con el 70% o el 18/09 con e…"
click at [377, 200] on button "Guardar" at bounding box center [379, 196] width 42 height 10
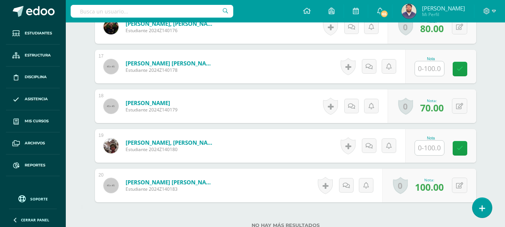
scroll to position [935, 0]
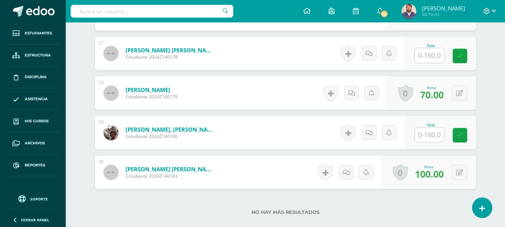
click at [421, 137] on input "text" at bounding box center [429, 134] width 29 height 15
type input "10"
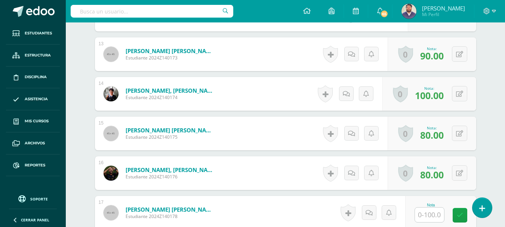
scroll to position [749, 0]
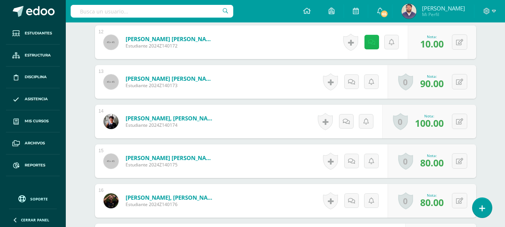
click at [369, 43] on link at bounding box center [371, 42] width 15 height 15
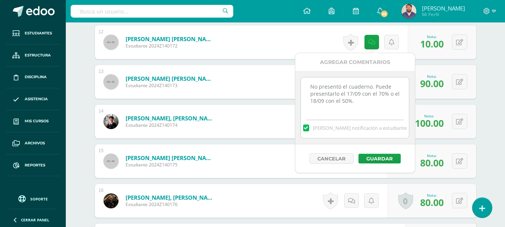
drag, startPoint x: 361, startPoint y: 100, endPoint x: 305, endPoint y: 89, distance: 56.8
click at [305, 89] on textarea "No presentó el cuaderno. Puede presentarlo el 17/09 con el 70% o el 18/09 con e…" at bounding box center [355, 95] width 108 height 37
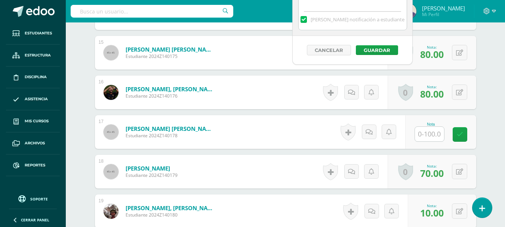
scroll to position [909, 0]
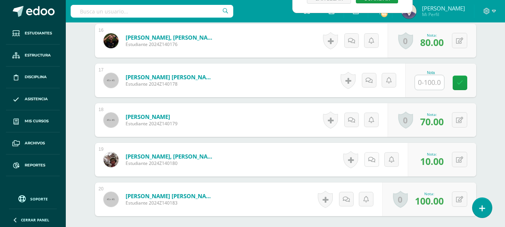
click at [369, 157] on link at bounding box center [371, 159] width 15 height 15
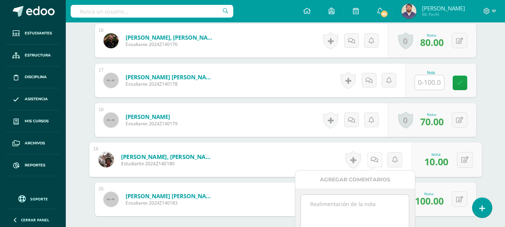
scroll to position [983, 0]
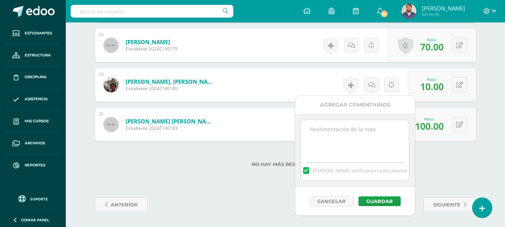
click at [359, 147] on textarea at bounding box center [355, 138] width 108 height 37
paste textarea "No presentó el cuaderno. Puede presentarlo el 17/09 con el 70% o el 18/09 con e…"
type textarea "No presentó el cuaderno. Puede presentarlo el 17/09 con el 70% o el 18/09 con e…"
click at [379, 201] on button "Guardar" at bounding box center [379, 201] width 42 height 10
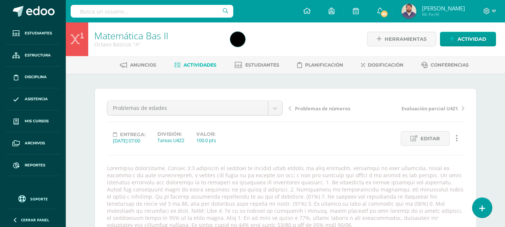
scroll to position [0, 0]
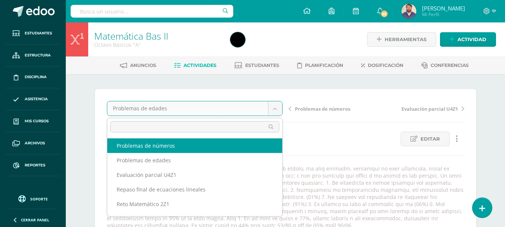
select select "/dashboard/teacher/grade-activity/32239/"
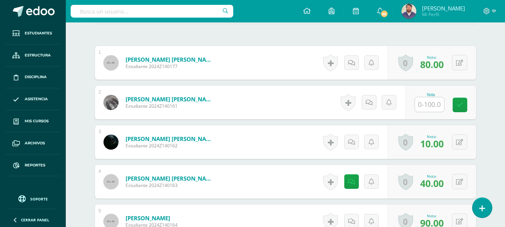
scroll to position [306, 0]
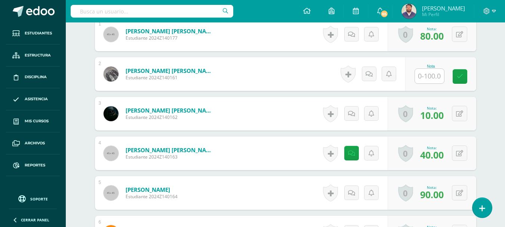
click at [426, 78] on input "text" at bounding box center [429, 76] width 29 height 15
type input "10"
click at [371, 71] on icon at bounding box center [371, 74] width 7 height 6
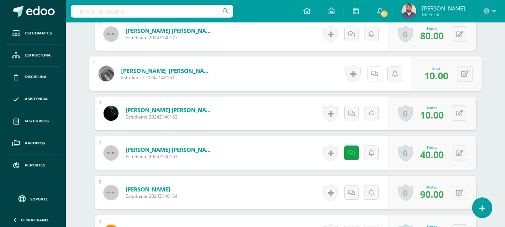
scroll to position [307, 0]
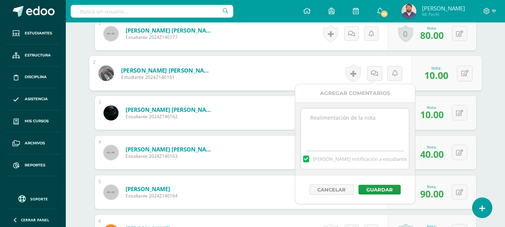
click at [335, 130] on textarea at bounding box center [355, 126] width 108 height 37
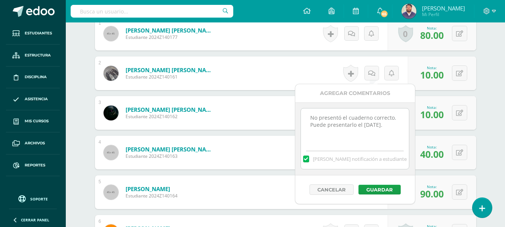
type textarea "No presentó el cuaderno correcto. Puede presentarlo el martes 16/09."
click at [375, 182] on div "Cancelar Guardar" at bounding box center [355, 189] width 120 height 28
click at [374, 188] on button "Guardar" at bounding box center [379, 190] width 42 height 10
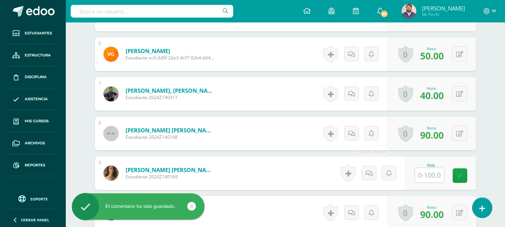
scroll to position [531, 0]
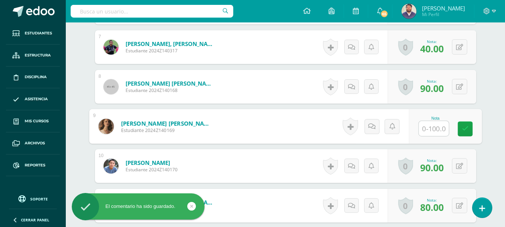
click at [423, 132] on input "text" at bounding box center [434, 128] width 30 height 15
type input "10"
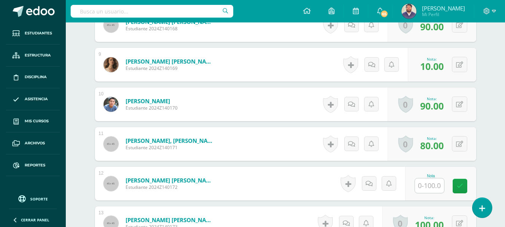
scroll to position [606, 0]
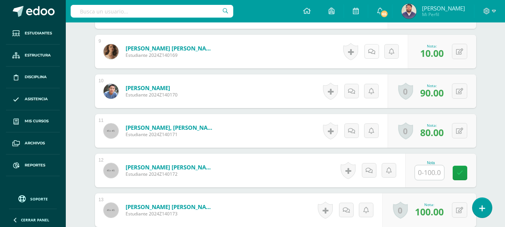
click at [371, 51] on icon at bounding box center [371, 52] width 7 height 6
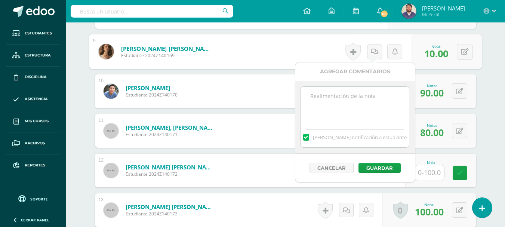
click at [355, 99] on textarea at bounding box center [355, 105] width 108 height 37
paste textarea "No presentó el cuaderno. Puede presentarlo el 17/09 con el 70% o el 18/09 con e…"
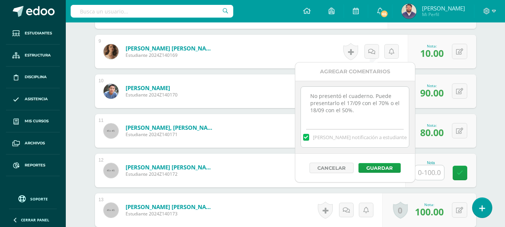
drag, startPoint x: 348, startPoint y: 96, endPoint x: 306, endPoint y: 102, distance: 42.6
click at [306, 102] on textarea "No presentó el cuaderno. Puede presentarlo el 17/09 con el 70% o el 18/09 con e…" at bounding box center [355, 105] width 108 height 37
click at [348, 96] on textarea "No presentó el cuaderno. Puede presentarlo el 17/09 con el 70% o el 18/09 con e…" at bounding box center [355, 105] width 108 height 37
drag, startPoint x: 348, startPoint y: 98, endPoint x: 310, endPoint y: 99, distance: 37.8
click at [310, 99] on textarea "No presentó el cuaderno. Puede presentarlo el 17/09 con el 70% o el 18/09 con e…" at bounding box center [355, 105] width 108 height 37
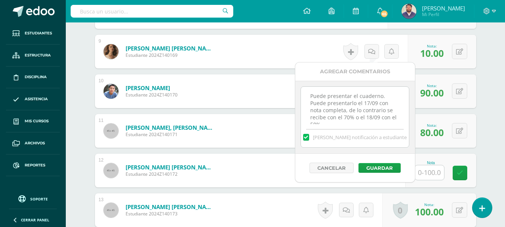
click at [370, 118] on textarea "Puede presentar el cuaderno. Puede presentarlo el 17/09 con nota completa, de l…" at bounding box center [355, 105] width 108 height 37
type textarea "Puede presentar el cuaderno. Puede presentarlo el 17/09 con nota completa, de l…"
click at [367, 176] on div "Cancelar Guardar" at bounding box center [355, 168] width 120 height 28
click at [370, 170] on button "Guardar" at bounding box center [379, 168] width 42 height 10
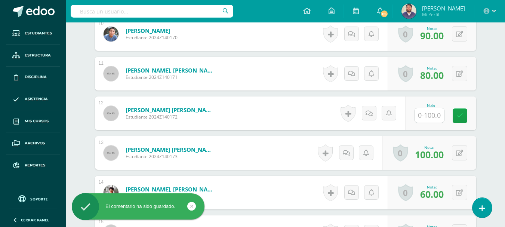
scroll to position [681, 0]
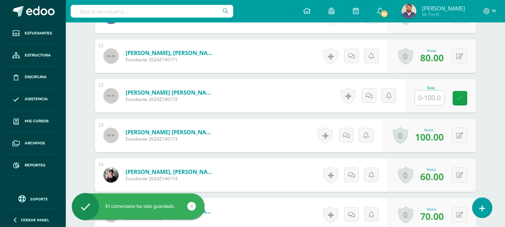
click at [430, 98] on input "text" at bounding box center [429, 97] width 29 height 15
type input "10"
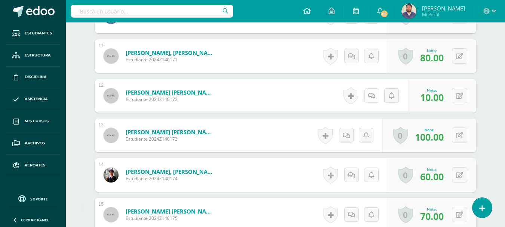
click at [370, 95] on icon at bounding box center [371, 96] width 7 height 6
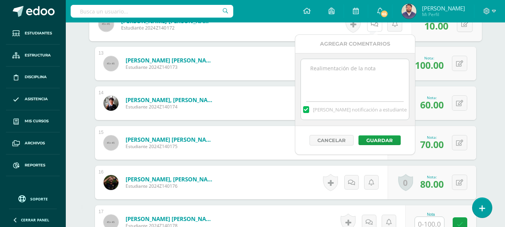
scroll to position [755, 0]
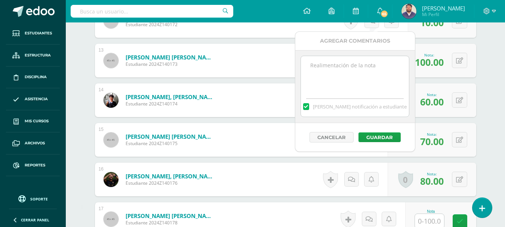
click at [354, 78] on textarea at bounding box center [355, 74] width 108 height 37
paste textarea "No presentó el cuaderno. Puede presentarlo el 17/09 con el 70% o el 18/09 con e…"
type textarea "No presentó el cuaderno. Puede presentarlo el 17/09 con el 70% o el 18/09 con e…"
click at [377, 138] on button "Guardar" at bounding box center [379, 137] width 42 height 10
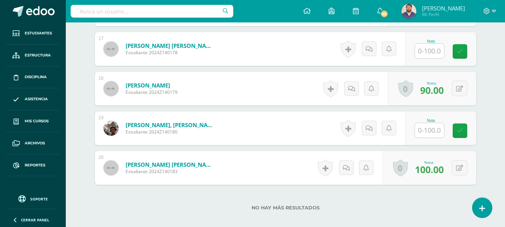
scroll to position [931, 0]
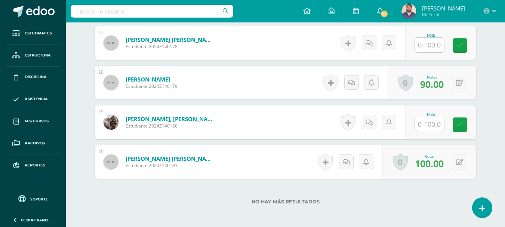
click at [425, 45] on input "text" at bounding box center [429, 45] width 29 height 15
click at [436, 127] on input "text" at bounding box center [429, 124] width 29 height 15
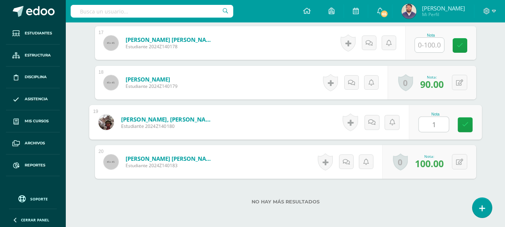
type input "10"
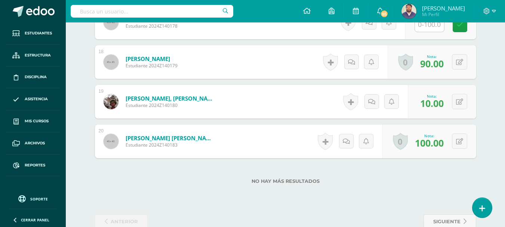
scroll to position [969, 0]
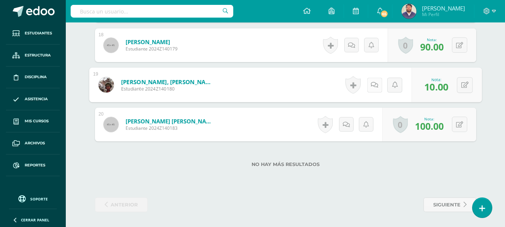
click at [371, 84] on icon at bounding box center [374, 84] width 7 height 6
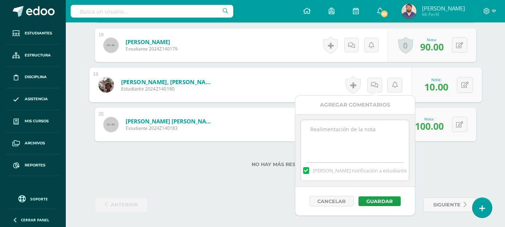
click at [350, 133] on textarea at bounding box center [355, 138] width 108 height 37
paste textarea "No presentó el cuaderno. Puede presentarlo el 17/09 con el 70% o el 18/09 con e…"
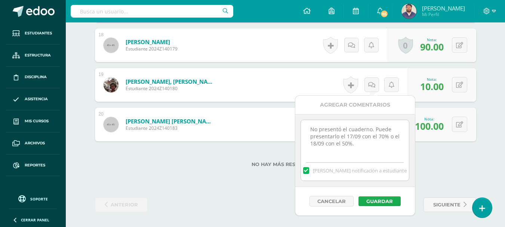
type textarea "No presentó el cuaderno. Puede presentarlo el 17/09 con el 70% o el 18/09 con e…"
click at [384, 202] on button "Guardar" at bounding box center [379, 201] width 42 height 10
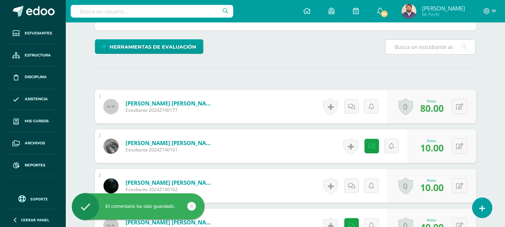
scroll to position [147, 0]
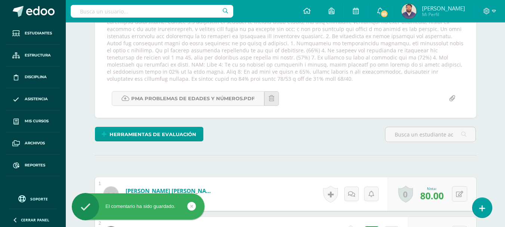
drag, startPoint x: 249, startPoint y: 71, endPoint x: 199, endPoint y: 78, distance: 49.8
click at [199, 78] on div at bounding box center [285, 50] width 363 height 64
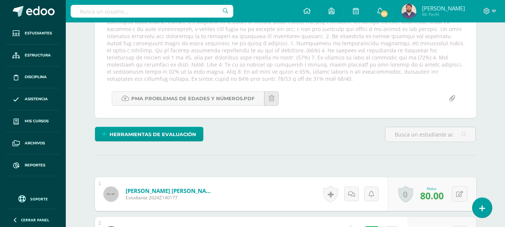
copy div "desarrolla los ejercicios del documento adjunto. Se recibe sobre el 70% para fe…"
click at [364, 145] on div "Herramientas de evaluación Lista de cotejo Escala de valoración Puntos Extra Su…" at bounding box center [285, 137] width 387 height 21
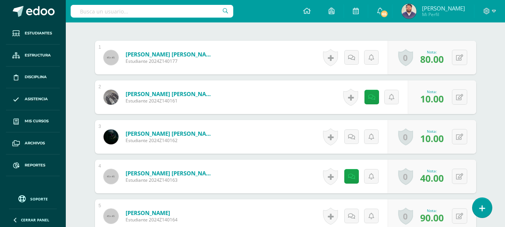
scroll to position [296, 0]
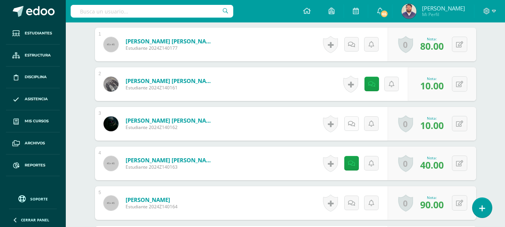
click at [354, 122] on link at bounding box center [351, 123] width 15 height 15
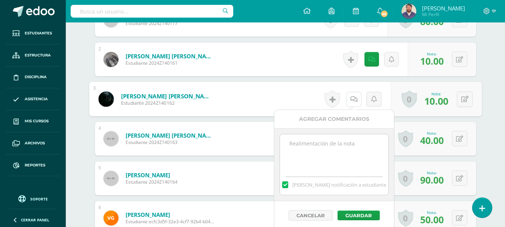
scroll to position [333, 0]
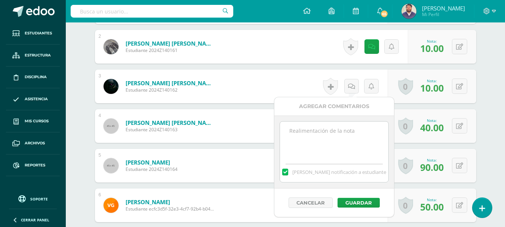
click at [334, 129] on textarea at bounding box center [334, 139] width 108 height 37
paste textarea "desarrolla los ejercicios del documento adjunto. Se recibe sobre el 70% para fe…"
type textarea "desarrolla los ejercicios del documento adjunto. Se recibe sobre el 70% para fe…"
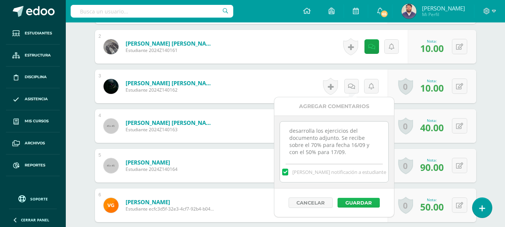
click at [358, 198] on button "Guardar" at bounding box center [358, 203] width 42 height 10
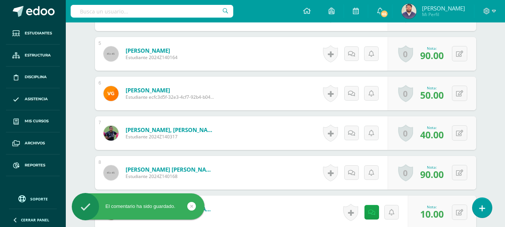
scroll to position [445, 0]
click at [348, 93] on link at bounding box center [351, 93] width 15 height 15
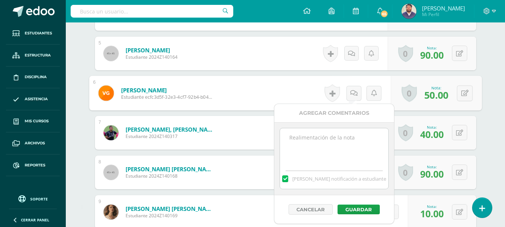
click at [352, 138] on textarea at bounding box center [334, 146] width 108 height 37
paste textarea "desarrolla los ejercicios del documento adjunto. Se recibe sobre el 70% para fe…"
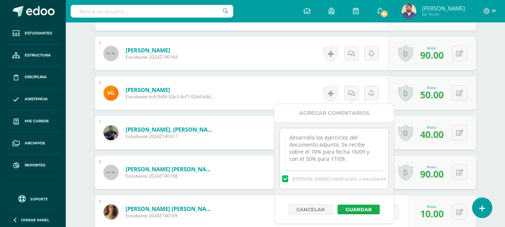
type textarea "desarrolla los ejercicios del documento adjunto. Se recibe sobre el 70% para fe…"
click at [351, 208] on button "Guardar" at bounding box center [358, 209] width 42 height 10
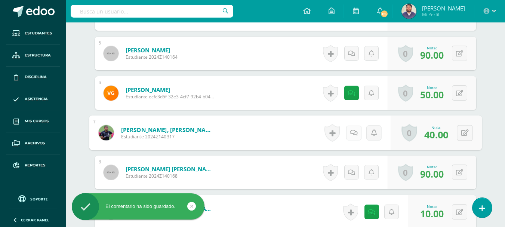
scroll to position [520, 0]
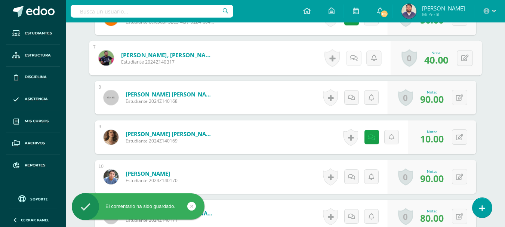
click at [347, 57] on link at bounding box center [353, 57] width 15 height 15
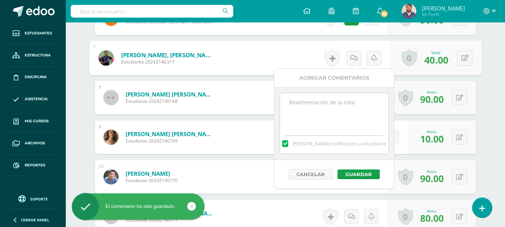
click at [340, 104] on textarea at bounding box center [334, 111] width 108 height 37
paste textarea "desarrolla los ejercicios del documento adjunto. Se recibe sobre el 70% para fe…"
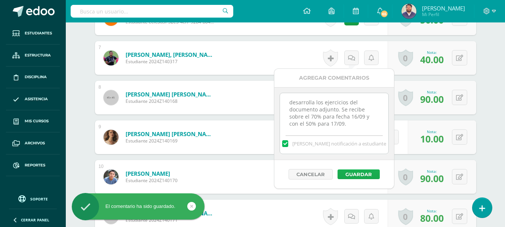
type textarea "desarrolla los ejercicios del documento adjunto. Se recibe sobre el 70% para fe…"
click at [362, 172] on button "Guardar" at bounding box center [358, 174] width 42 height 10
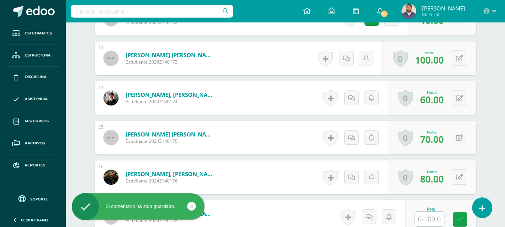
scroll to position [782, 0]
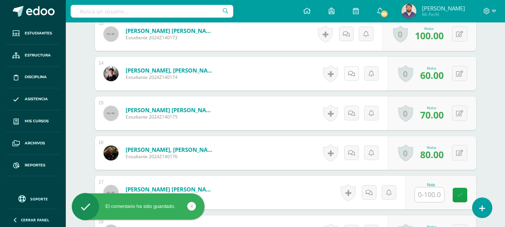
click at [352, 73] on icon at bounding box center [351, 74] width 7 height 6
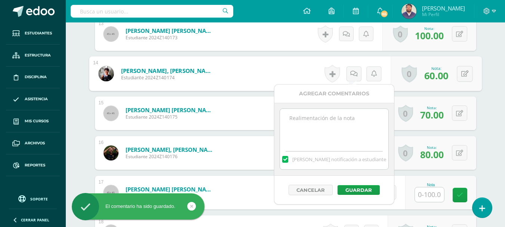
click at [340, 119] on textarea at bounding box center [334, 127] width 108 height 37
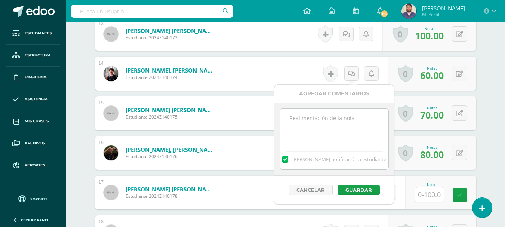
paste textarea "desarrolla los ejercicios del documento adjunto. Se recibe sobre el 70% para fe…"
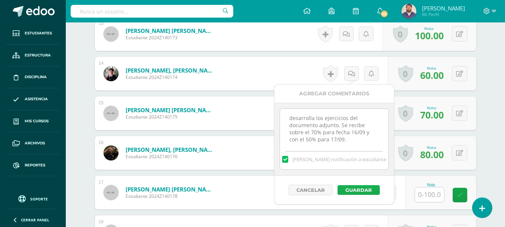
type textarea "desarrolla los ejercicios del documento adjunto. Se recibe sobre el 70% para fe…"
click at [357, 188] on button "Guardar" at bounding box center [358, 190] width 42 height 10
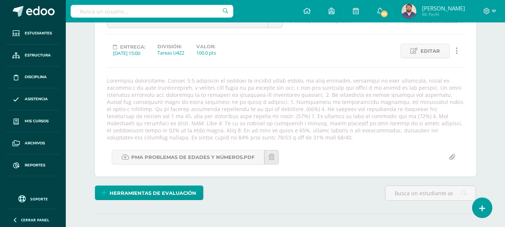
scroll to position [0, 0]
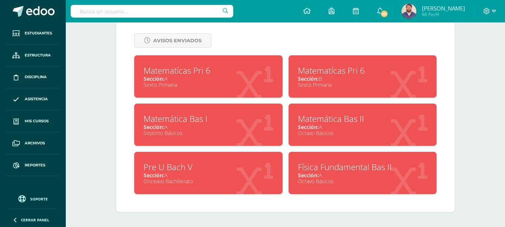
scroll to position [319, 0]
click at [208, 127] on div "Sección: A" at bounding box center [209, 126] width 130 height 7
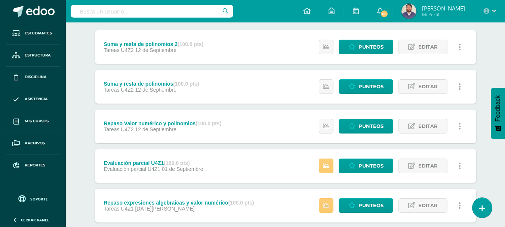
scroll to position [112, 0]
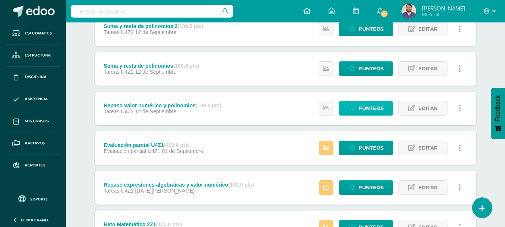
click at [376, 108] on span "Punteos" at bounding box center [370, 108] width 25 height 14
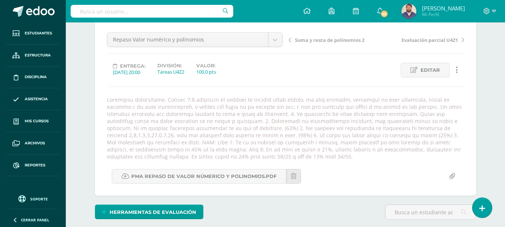
scroll to position [82, 0]
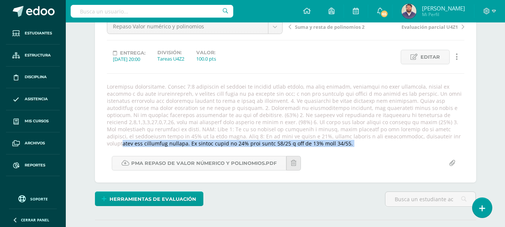
drag, startPoint x: 249, startPoint y: 137, endPoint x: 186, endPoint y: 148, distance: 63.8
click at [186, 148] on div "Repaso Valor numérico y polinomios Suma y resta de polinomios Suma y resta de p…" at bounding box center [285, 94] width 357 height 151
copy div "loremipsum dol sitametcon adi elitseddo eiusmod. Te incidi utlab et 35% dolo ma…"
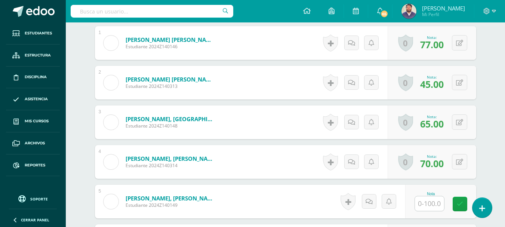
scroll to position [306, 0]
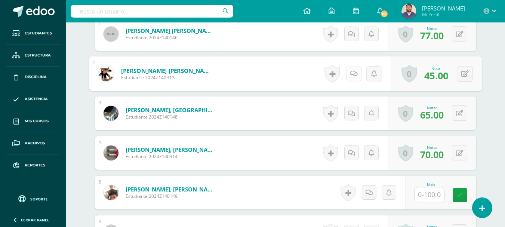
click at [348, 77] on link at bounding box center [353, 73] width 15 height 15
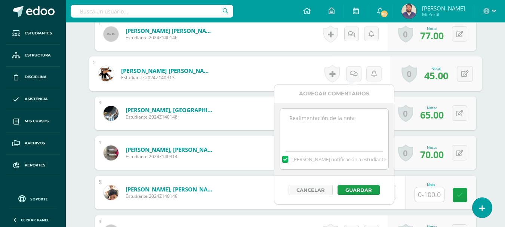
click at [329, 118] on textarea at bounding box center [334, 127] width 108 height 37
paste textarea "desarrolla los ejercicios del documento adjunto. Se recibe sobre el 70% para fe…"
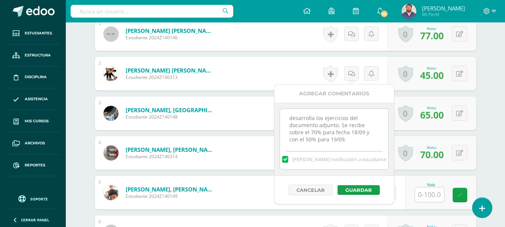
scroll to position [4, 0]
type textarea "desarrolla los ejercicios del documento adjunto. Se recibe sobre el 70% para fe…"
click at [357, 189] on button "Guardar" at bounding box center [358, 190] width 42 height 10
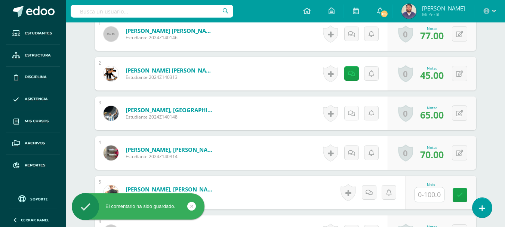
click at [349, 111] on icon at bounding box center [351, 113] width 7 height 6
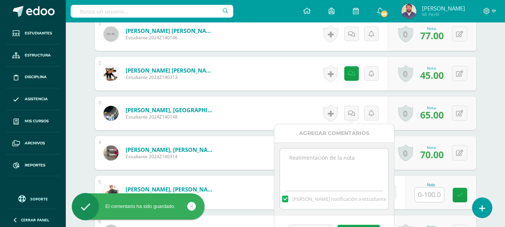
click at [339, 157] on textarea at bounding box center [334, 166] width 108 height 37
paste textarea "desarrolla los ejercicios del documento adjunto. Se recibe sobre el 70% para fe…"
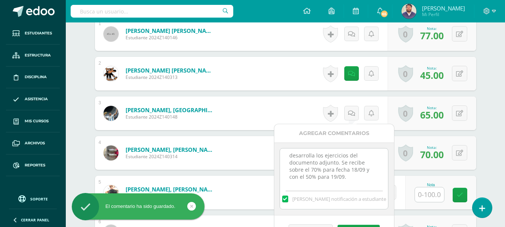
scroll to position [344, 0]
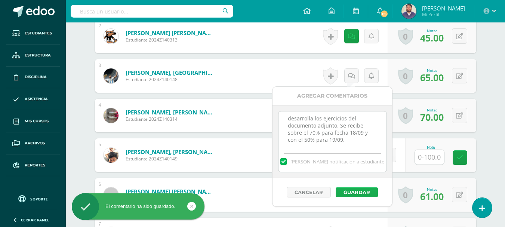
type textarea "desarrolla los ejercicios del documento adjunto. Se recibe sobre el 70% para fe…"
click at [366, 189] on button "Guardar" at bounding box center [357, 192] width 42 height 10
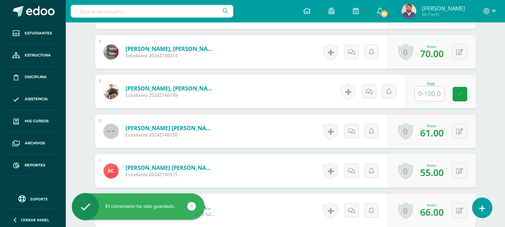
scroll to position [419, 0]
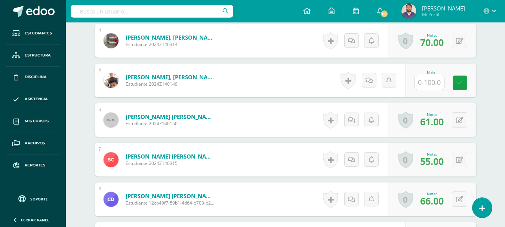
click at [423, 84] on input "text" at bounding box center [429, 82] width 29 height 15
type input "10"
click at [370, 80] on icon at bounding box center [371, 80] width 7 height 6
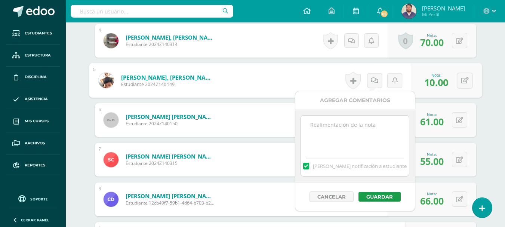
click at [491, 80] on div "¿Estás seguro que quieres eliminar esta actividad? Esto borrará la actividad y …" at bounding box center [285, 136] width 411 height 963
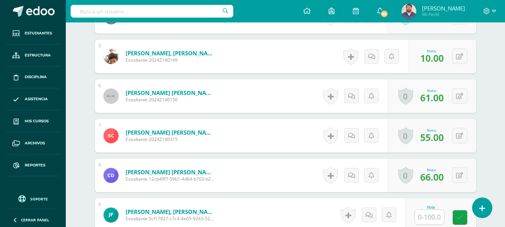
scroll to position [456, 0]
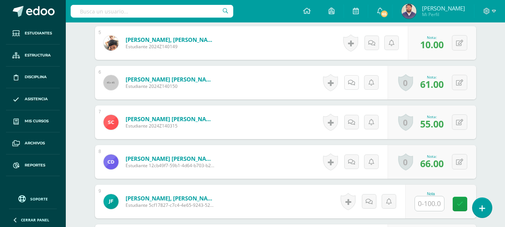
click at [352, 83] on icon at bounding box center [351, 83] width 7 height 6
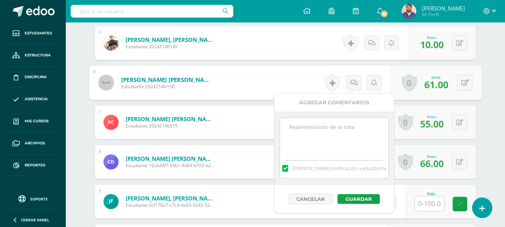
click at [354, 126] on textarea at bounding box center [334, 136] width 108 height 37
paste textarea "desarrolla los ejercicios del documento adjunto. Se recibe sobre el 70% para fe…"
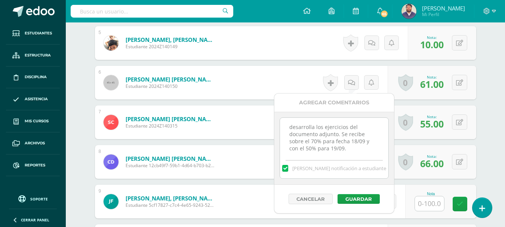
scroll to position [4, 0]
type textarea "desarrolla los ejercicios del documento adjunto. Se recibe sobre el 70% para fe…"
click at [348, 195] on button "Guardar" at bounding box center [358, 199] width 42 height 10
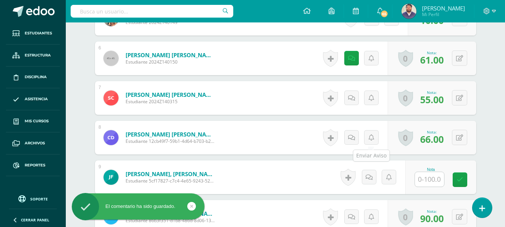
scroll to position [493, 0]
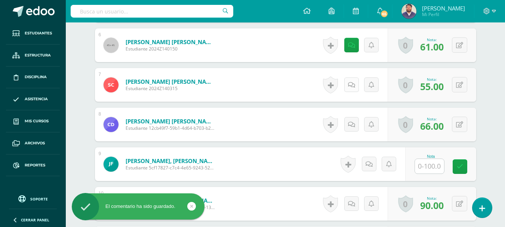
click at [354, 89] on link at bounding box center [351, 84] width 15 height 15
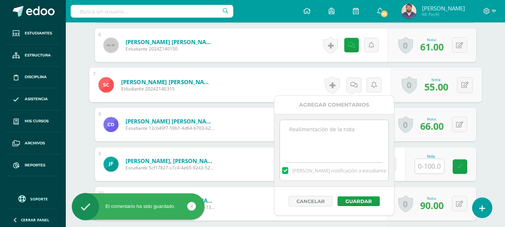
click at [345, 136] on textarea at bounding box center [334, 138] width 108 height 37
paste textarea "desarrolla los ejercicios del documento adjunto. Se recibe sobre el 70% para fe…"
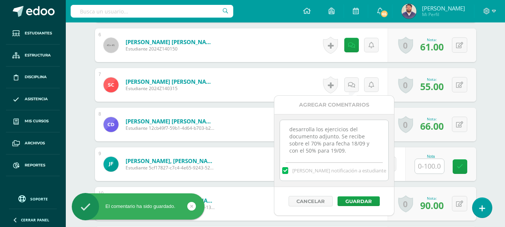
scroll to position [4, 0]
type textarea "desarrolla los ejercicios del documento adjunto. Se recibe sobre el 70% para fe…"
click at [364, 200] on button "Guardar" at bounding box center [358, 201] width 42 height 10
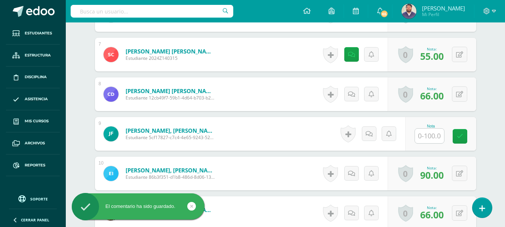
scroll to position [531, 0]
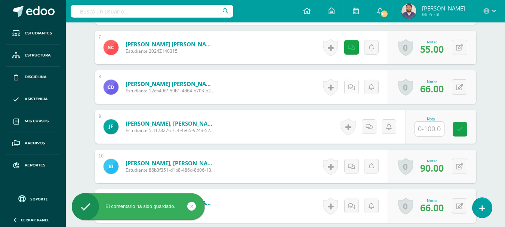
click at [350, 83] on link at bounding box center [351, 87] width 15 height 15
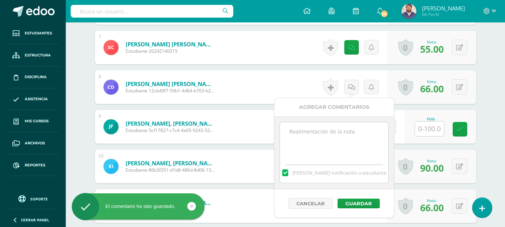
click at [343, 149] on textarea at bounding box center [334, 140] width 108 height 37
paste textarea "desarrolla los ejercicios del documento adjunto. Se recibe sobre el 70% para fe…"
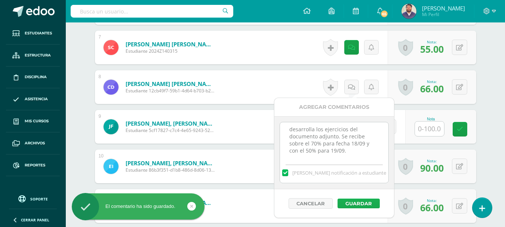
type textarea "desarrolla los ejercicios del documento adjunto. Se recibe sobre el 70% para fe…"
click at [361, 200] on button "Guardar" at bounding box center [358, 203] width 42 height 10
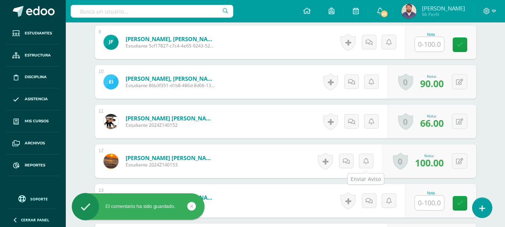
scroll to position [643, 0]
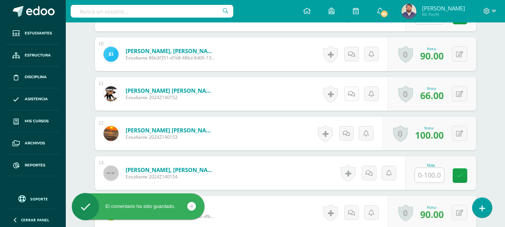
click at [347, 96] on link at bounding box center [351, 93] width 15 height 15
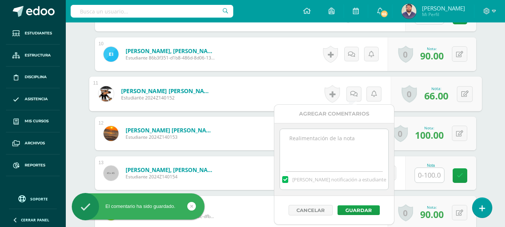
click at [344, 138] on textarea at bounding box center [334, 147] width 108 height 37
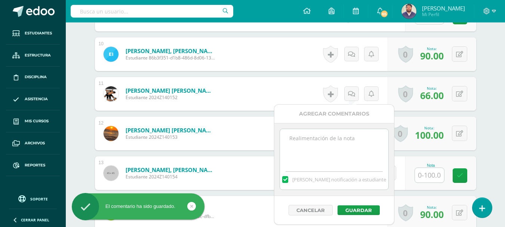
paste textarea "desarrolla los ejercicios del documento adjunto. Se recibe sobre el 70% para fe…"
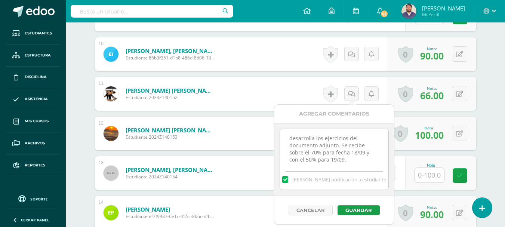
scroll to position [4, 0]
type textarea "desarrolla los ejercicios del documento adjunto. Se recibe sobre el 70% para fe…"
click at [354, 209] on button "Guardar" at bounding box center [358, 210] width 42 height 10
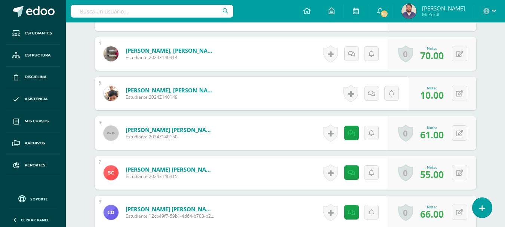
scroll to position [419, 0]
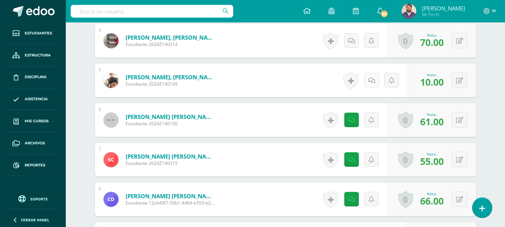
click at [371, 80] on icon at bounding box center [371, 80] width 7 height 6
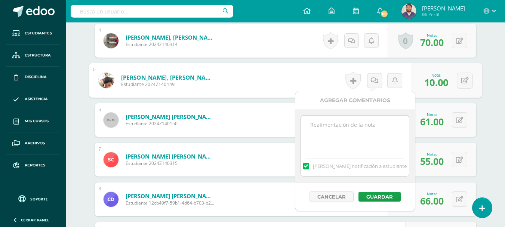
click at [327, 129] on textarea at bounding box center [355, 133] width 108 height 37
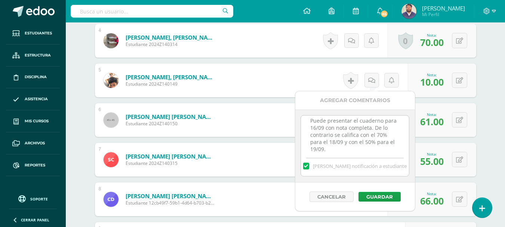
scroll to position [0, 0]
drag, startPoint x: 329, startPoint y: 149, endPoint x: 304, endPoint y: 112, distance: 45.5
click at [304, 112] on div "Puede presentar el cuaderno para 16/09 con nota completa. De lo contrario se ca…" at bounding box center [355, 146] width 120 height 73
type textarea "Puede presentar el cuaderno para 16/09 con nota completa. De lo contrario se ca…"
click at [374, 199] on button "Guardar" at bounding box center [379, 197] width 42 height 10
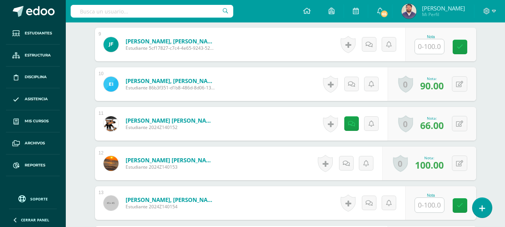
scroll to position [605, 0]
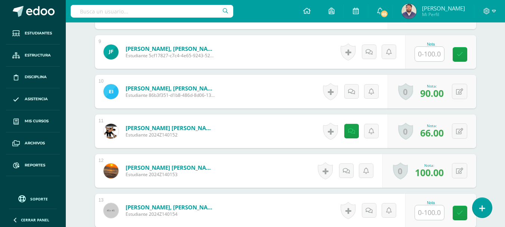
drag, startPoint x: 425, startPoint y: 48, endPoint x: 426, endPoint y: 53, distance: 4.5
click at [425, 49] on input "text" at bounding box center [429, 54] width 29 height 15
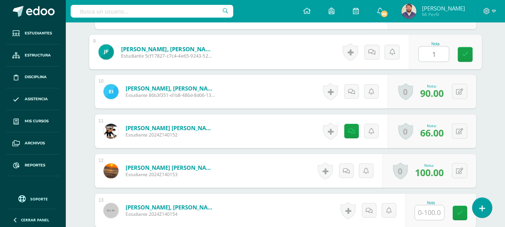
type input "10"
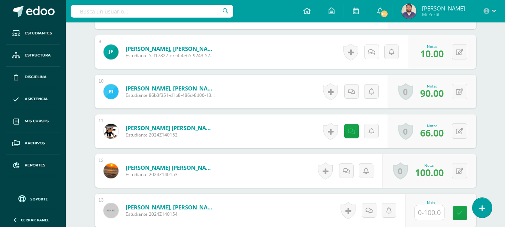
click at [375, 52] on link at bounding box center [371, 51] width 15 height 15
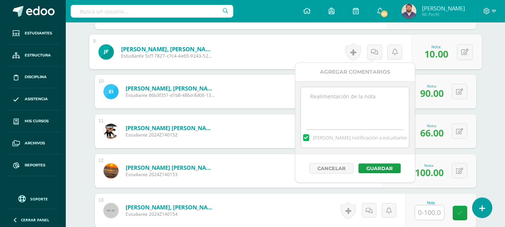
click at [357, 104] on textarea at bounding box center [355, 105] width 108 height 37
paste textarea "Puede presentar el cuaderno para 16/09 con nota completa. De lo contrario se ca…"
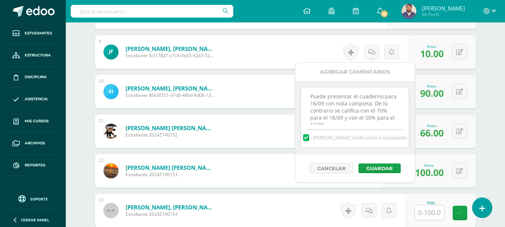
scroll to position [4, 0]
type textarea "Puede presentar el cuaderno para 16/09 con nota completa. De lo contrario se ca…"
click at [371, 167] on button "Guardar" at bounding box center [379, 168] width 42 height 10
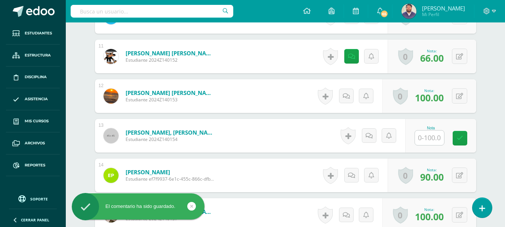
scroll to position [718, 0]
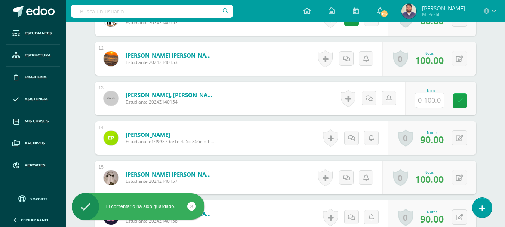
click at [429, 102] on input "text" at bounding box center [429, 100] width 29 height 15
type input "10"
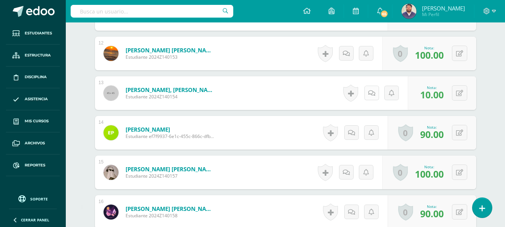
scroll to position [755, 0]
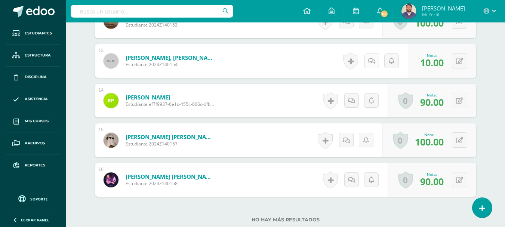
click at [372, 59] on icon at bounding box center [371, 61] width 7 height 6
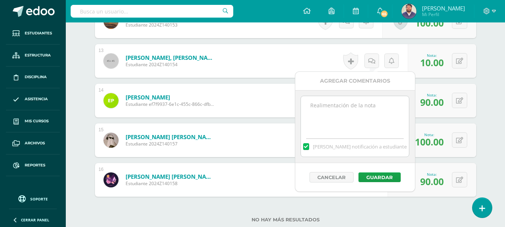
click at [361, 111] on textarea at bounding box center [355, 114] width 108 height 37
paste textarea "Puede presentar el cuaderno para 16/09 con nota completa. De lo contrario se ca…"
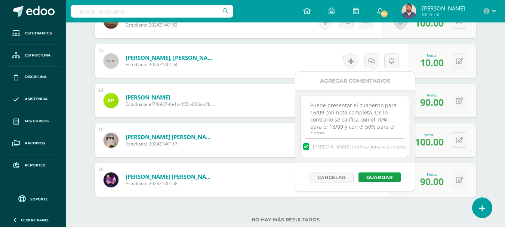
scroll to position [4, 0]
type textarea "Puede presentar el cuaderno para 16/09 con nota completa. De lo contrario se ca…"
click at [376, 176] on button "Guardar" at bounding box center [379, 177] width 42 height 10
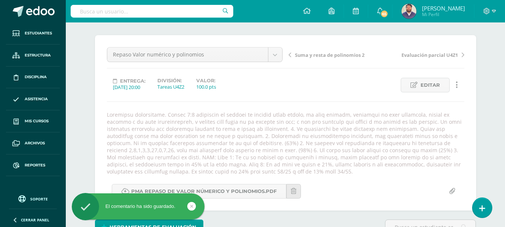
scroll to position [0, 0]
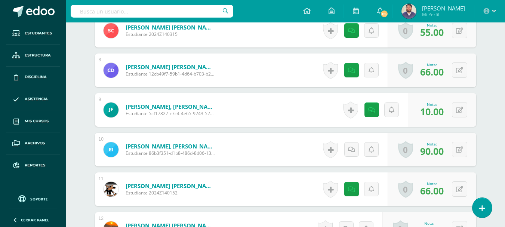
scroll to position [561, 0]
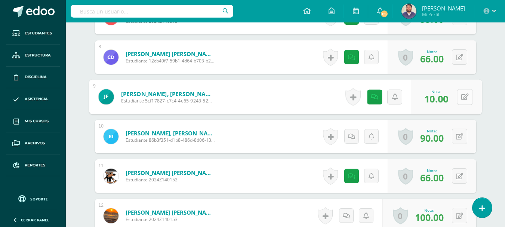
click at [461, 93] on button at bounding box center [465, 97] width 16 height 16
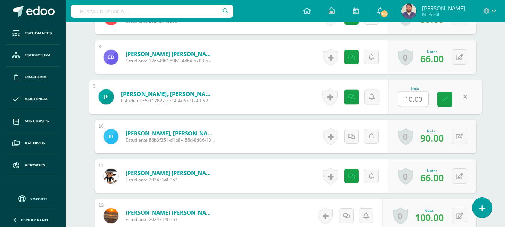
type input "0"
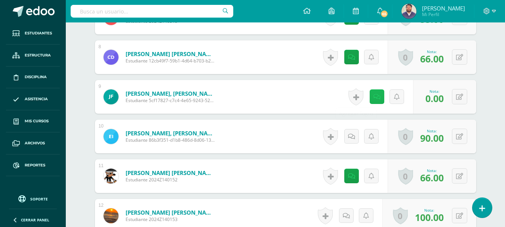
click at [376, 95] on icon at bounding box center [376, 97] width 7 height 6
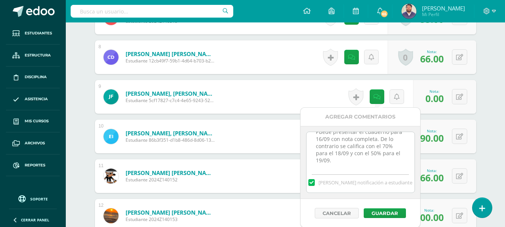
scroll to position [0, 0]
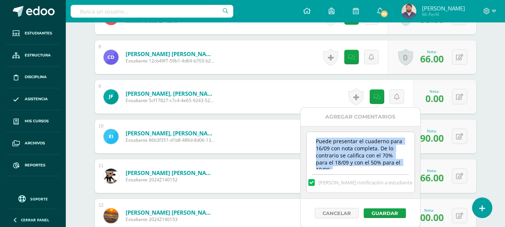
drag, startPoint x: 347, startPoint y: 170, endPoint x: 329, endPoint y: 149, distance: 27.6
click at [313, 134] on div "Puede presentar el cuaderno para 16/09 con nota completa. De lo contrario se ca…" at bounding box center [360, 162] width 109 height 61
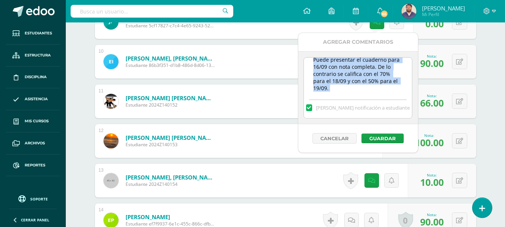
scroll to position [9, 0]
click at [342, 84] on textarea "Puede presentar el cuaderno para 16/09 con nota completa. De lo contrario se ca…" at bounding box center [358, 76] width 108 height 37
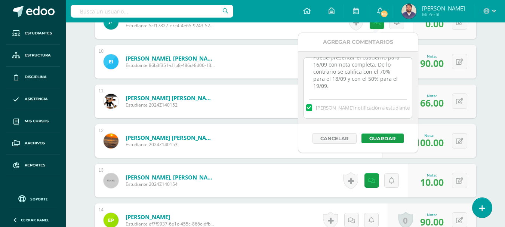
click at [275, 135] on form "Morales Abrego, Katelyn Isabelle Estudiante 2024Z140153 Nota 100.00 0 Logros Lo…" at bounding box center [285, 141] width 381 height 34
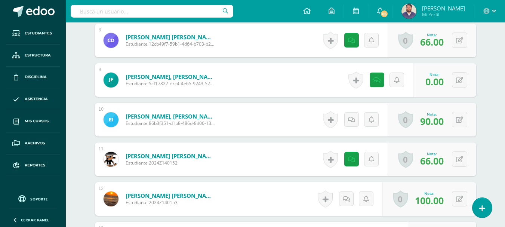
scroll to position [561, 0]
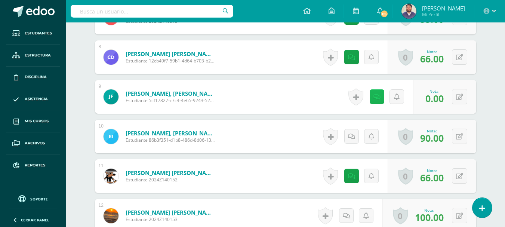
click at [378, 99] on icon at bounding box center [376, 97] width 7 height 6
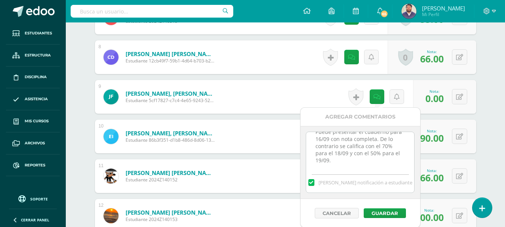
scroll to position [0, 0]
drag, startPoint x: 334, startPoint y: 160, endPoint x: 296, endPoint y: 128, distance: 50.1
type textarea "Actividad anulada por motivo de suspensión."
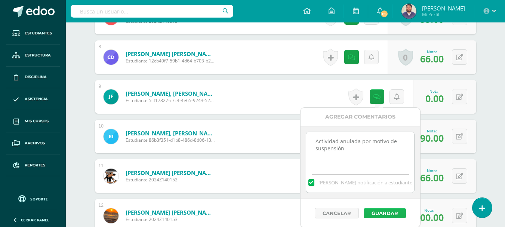
click at [386, 212] on button "Guardar" at bounding box center [385, 213] width 42 height 10
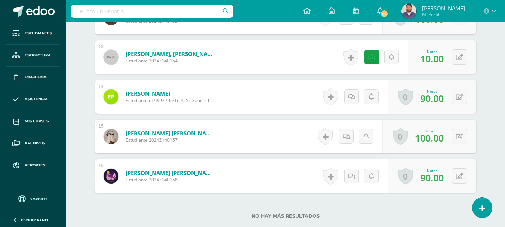
scroll to position [747, 0]
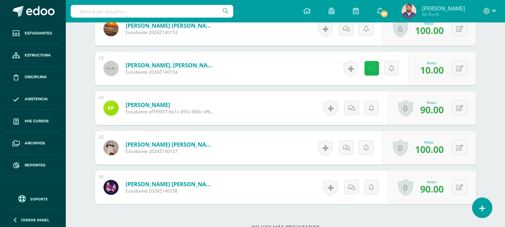
click at [369, 67] on link at bounding box center [371, 68] width 15 height 15
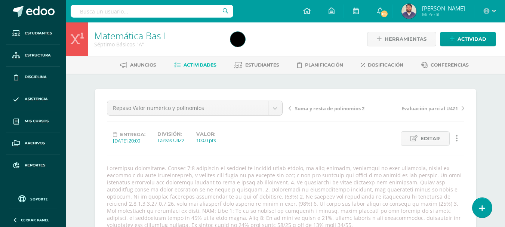
scroll to position [0, 0]
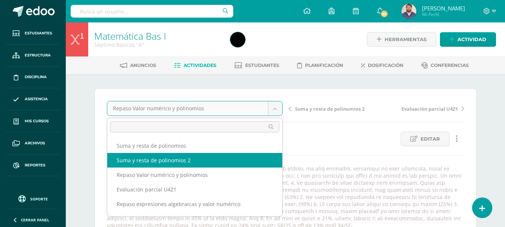
select select "/dashboard/teacher/grade-activity/32515/"
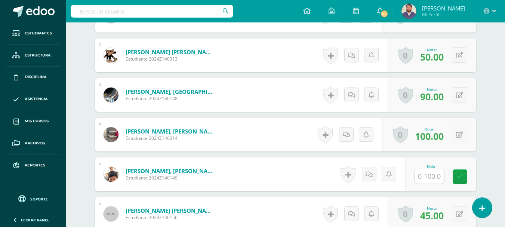
scroll to position [381, 0]
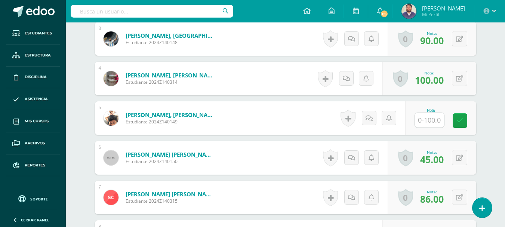
click at [428, 121] on input "text" at bounding box center [429, 120] width 29 height 15
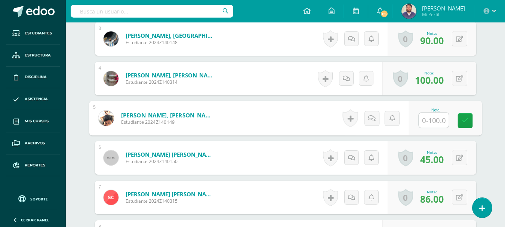
scroll to position [381, 0]
type input "10"
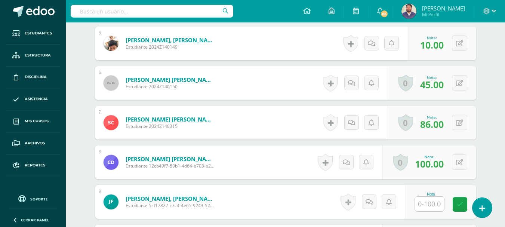
scroll to position [456, 0]
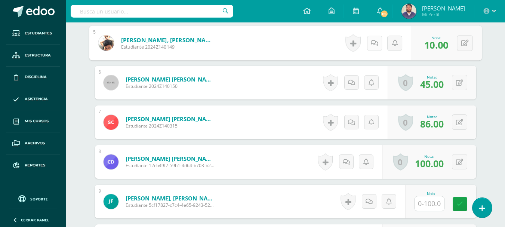
click at [373, 45] on icon at bounding box center [374, 43] width 7 height 6
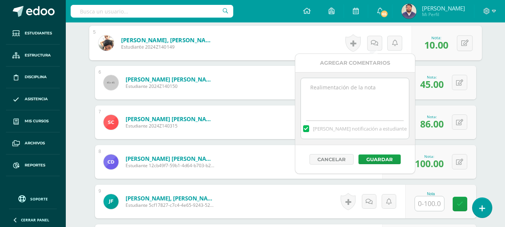
click at [354, 100] on textarea at bounding box center [355, 96] width 108 height 37
paste textarea "Puede presentar el cuaderno para 16/09 con nota completa. De lo contrario se ca…"
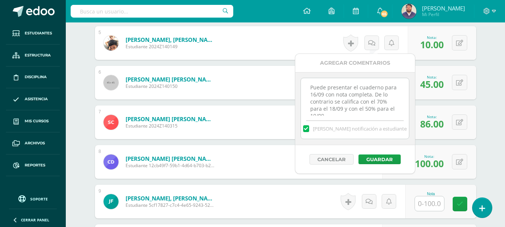
scroll to position [4, 0]
type textarea "Puede presentar el cuaderno para 16/09 con nota completa. De lo contrario se ca…"
click at [377, 160] on button "Guardar" at bounding box center [379, 159] width 42 height 10
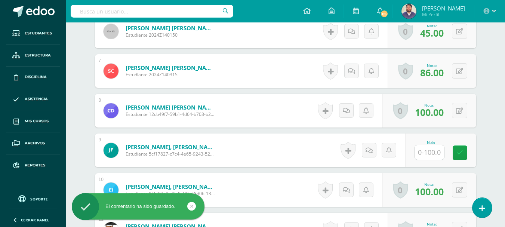
scroll to position [531, 0]
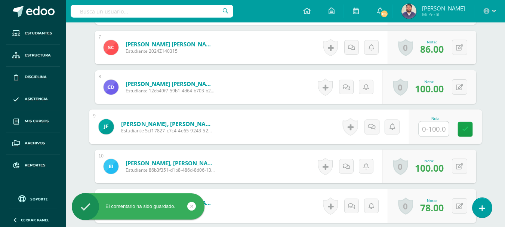
click at [431, 126] on input "text" at bounding box center [434, 128] width 30 height 15
type input "10"
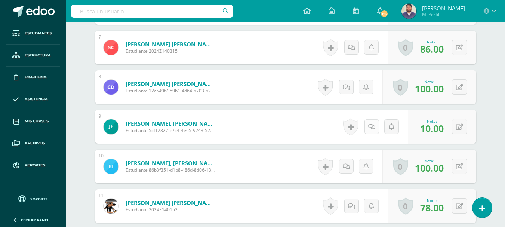
click at [368, 126] on link at bounding box center [371, 126] width 15 height 15
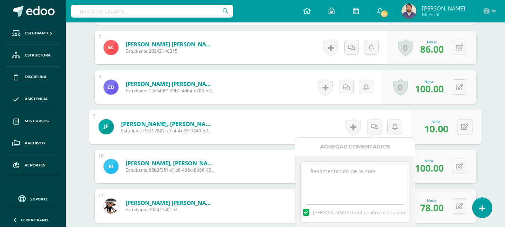
click at [343, 165] on textarea at bounding box center [355, 180] width 108 height 37
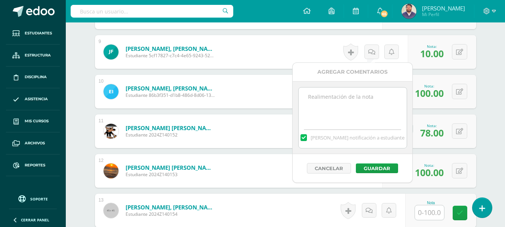
paste textarea "Puede presentar el cuaderno para 16/09 con nota completa. De lo contrario se ca…"
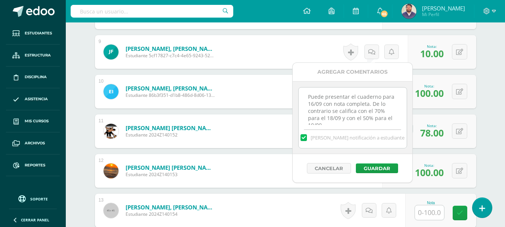
scroll to position [4, 0]
type textarea "Puede presentar el cuaderno para 16/09 con nota completa. De lo contrario se ca…"
click at [366, 165] on button "Guardar" at bounding box center [377, 168] width 42 height 10
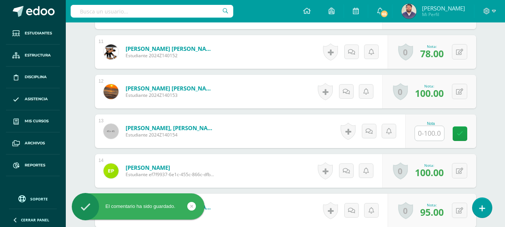
scroll to position [718, 0]
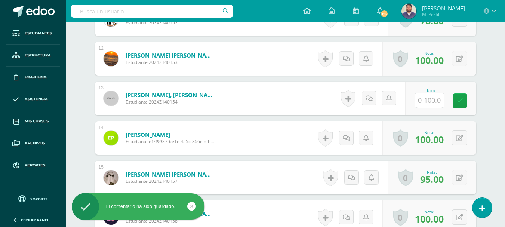
click at [426, 97] on input "text" at bounding box center [429, 100] width 29 height 15
type input "10"
click at [370, 92] on link at bounding box center [371, 98] width 15 height 15
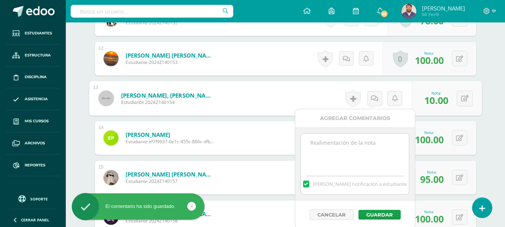
click at [356, 142] on textarea at bounding box center [355, 151] width 108 height 37
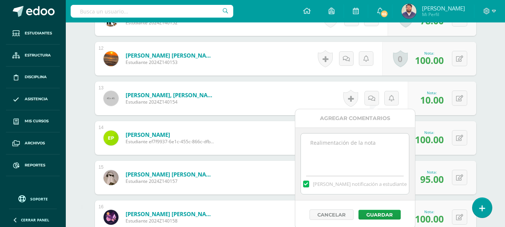
paste textarea "Puede presentar el cuaderno para 16/09 con nota completa. De lo contrario se ca…"
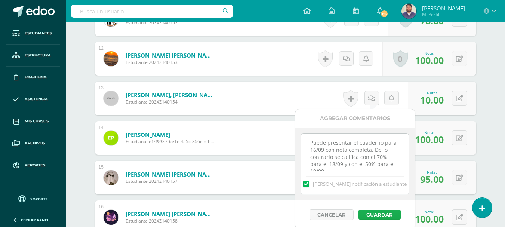
scroll to position [4, 0]
type textarea "Puede presentar el cuaderno para 16/09 con nota completa. De lo contrario se ca…"
click at [384, 212] on button "Guardar" at bounding box center [379, 215] width 42 height 10
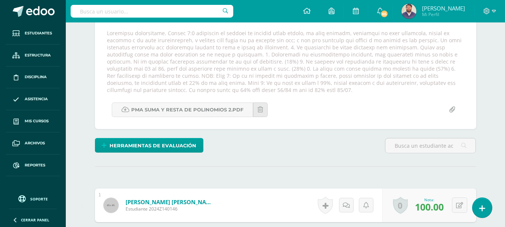
scroll to position [100, 0]
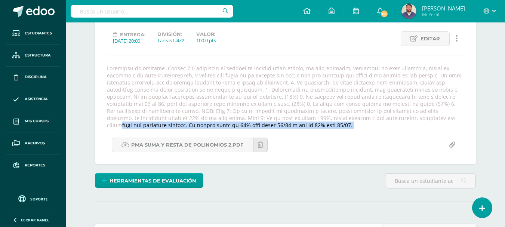
drag, startPoint x: 249, startPoint y: 118, endPoint x: 178, endPoint y: 130, distance: 72.1
click at [178, 130] on div "Suma y resta de polinomios 2 Suma y resta de polinomios Suma y resta de polinom…" at bounding box center [285, 76] width 357 height 151
copy div "loremipsum dol sitametcon adi elitseddo eiusmod. Te incidi utlab et 25% dolo ma…"
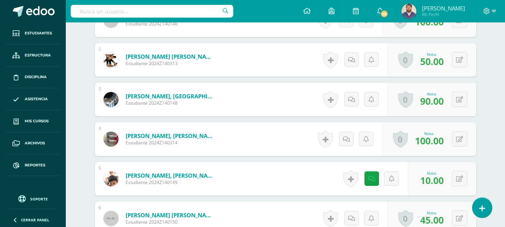
scroll to position [324, 0]
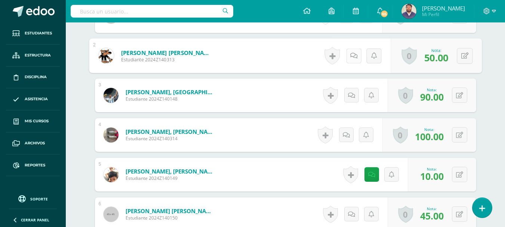
click at [350, 57] on icon at bounding box center [353, 55] width 7 height 6
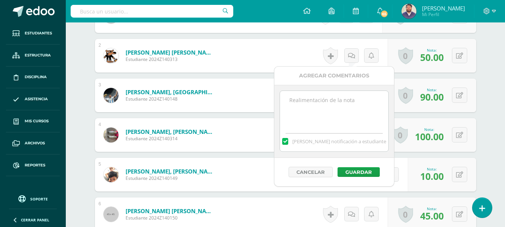
click at [333, 104] on textarea at bounding box center [334, 109] width 108 height 37
paste textarea "desarrolla los ejercicios del documento adjunto. Se recibe sobre el 70% para fe…"
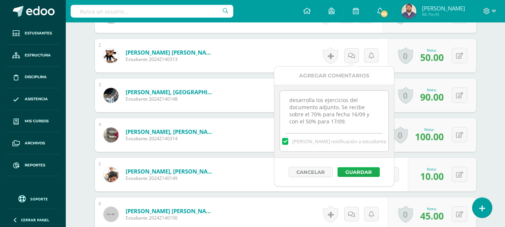
scroll to position [4, 0]
type textarea "desarrolla los ejercicios del documento adjunto. Se recibe sobre el 70% para fe…"
click at [363, 172] on button "Guardar" at bounding box center [358, 172] width 42 height 10
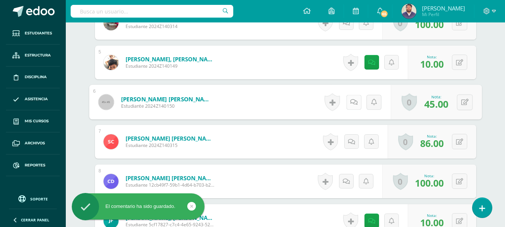
click at [348, 102] on link at bounding box center [353, 102] width 15 height 15
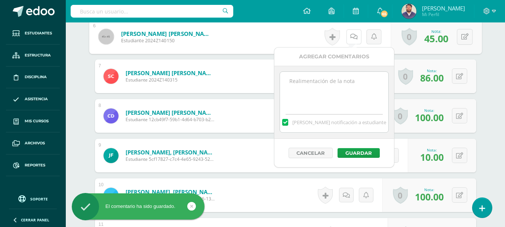
scroll to position [511, 0]
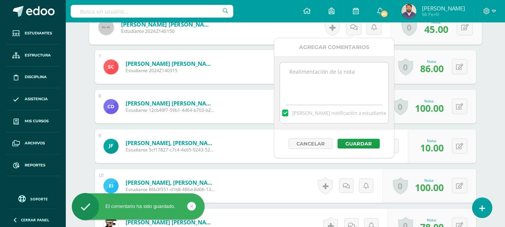
click at [316, 86] on textarea at bounding box center [334, 80] width 108 height 37
paste textarea "desarrolla los ejercicios del documento adjunto. Se recibe sobre el 70% para fe…"
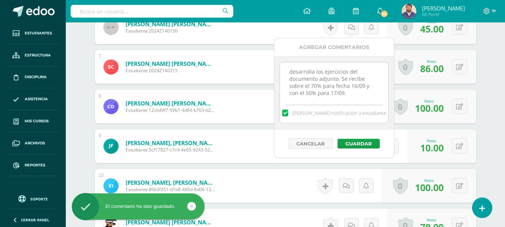
scroll to position [4, 0]
type textarea "desarrolla los ejercicios del documento adjunto. Se recibe sobre el 70% para fe…"
click at [350, 143] on button "Guardar" at bounding box center [358, 144] width 42 height 10
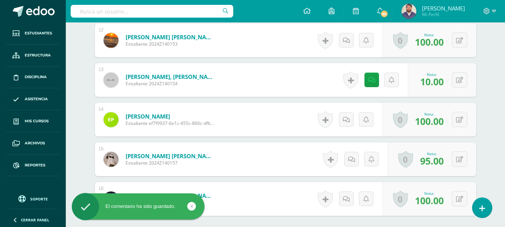
scroll to position [736, 0]
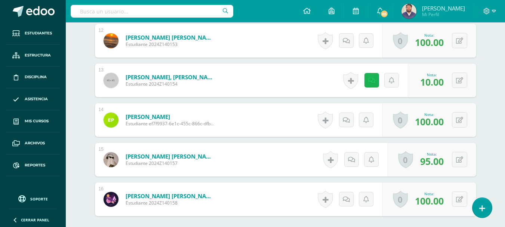
click at [371, 82] on icon at bounding box center [371, 80] width 7 height 6
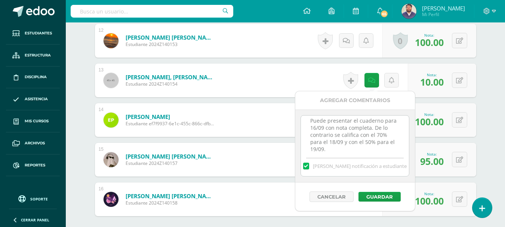
drag, startPoint x: 336, startPoint y: 151, endPoint x: 308, endPoint y: 123, distance: 39.4
click at [308, 123] on textarea "Puede presentar el cuaderno para 16/09 con nota completa. De lo contrario se ca…" at bounding box center [355, 133] width 108 height 37
click at [333, 194] on button "Cancelar" at bounding box center [331, 196] width 44 height 10
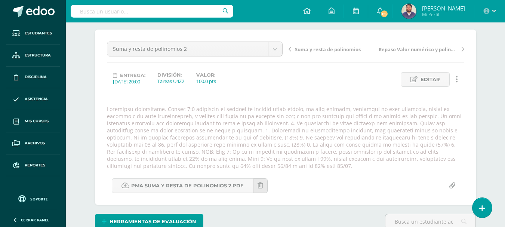
scroll to position [0, 0]
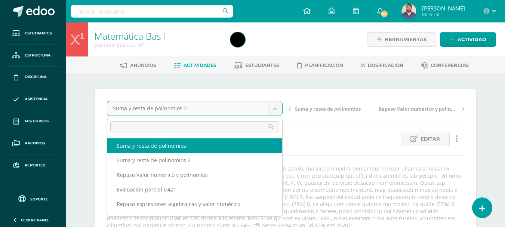
select select "/dashboard/teacher/grade-activity/32512/"
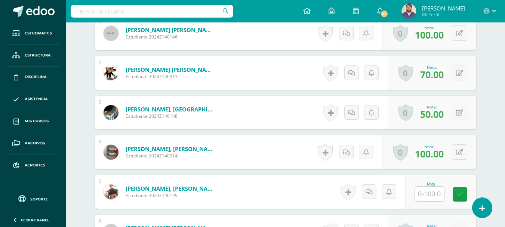
scroll to position [326, 0]
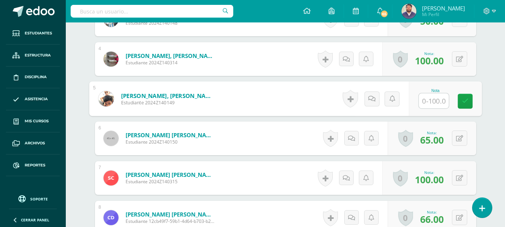
click at [426, 99] on input "text" at bounding box center [434, 100] width 30 height 15
type input "10"
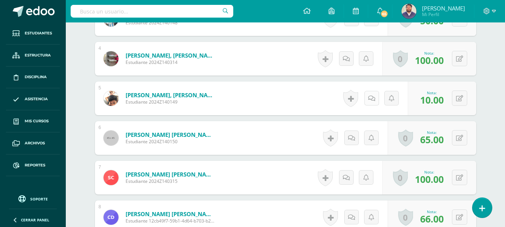
click at [369, 99] on link at bounding box center [371, 98] width 15 height 15
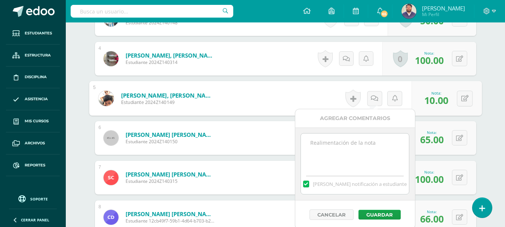
click at [357, 151] on textarea at bounding box center [355, 151] width 108 height 37
paste textarea "Puede presentar el cuaderno para 16/09 con nota completa. De lo contrario se ca…"
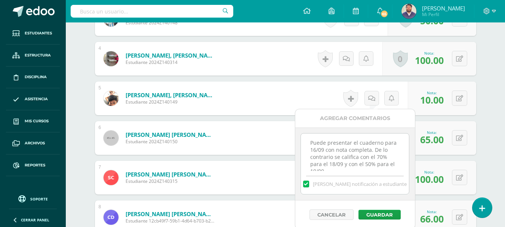
scroll to position [4, 0]
type textarea "Puede presentar el cuaderno para 16/09 con nota completa. De lo contrario se ca…"
click at [367, 213] on button "Guardar" at bounding box center [379, 215] width 42 height 10
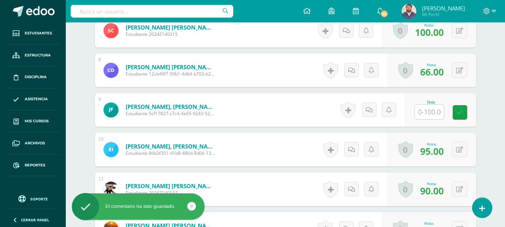
scroll to position [550, 0]
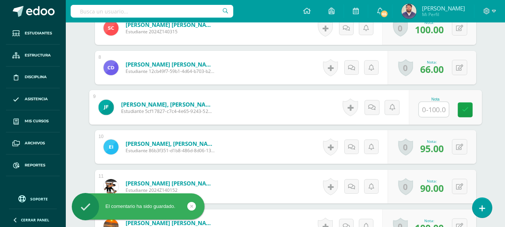
click at [431, 112] on input "text" at bounding box center [434, 109] width 30 height 15
type input "10"
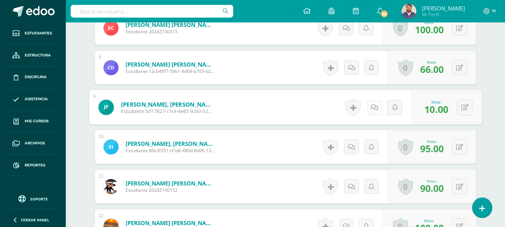
click at [370, 104] on link at bounding box center [374, 107] width 15 height 15
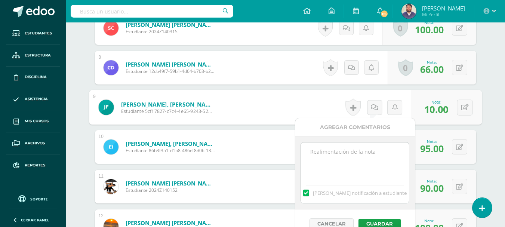
click at [345, 155] on textarea at bounding box center [355, 160] width 108 height 37
paste textarea "Puede presentar el cuaderno para 16/09 con nota completa. De lo contrario se ca…"
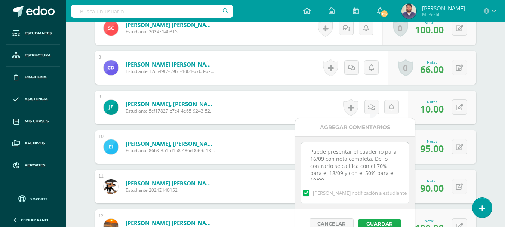
scroll to position [4, 0]
type textarea "Puede presentar el cuaderno para 16/09 con nota completa. De lo contrario se ca…"
click at [374, 222] on button "Guardar" at bounding box center [379, 224] width 42 height 10
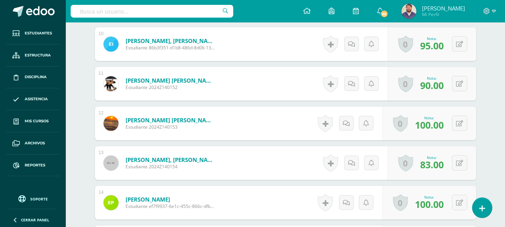
scroll to position [698, 0]
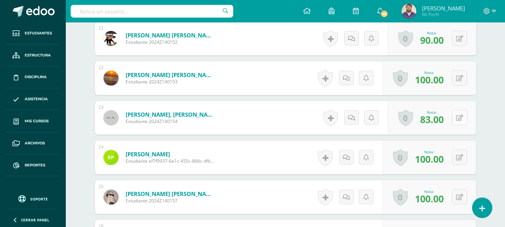
click at [460, 120] on icon at bounding box center [459, 118] width 7 height 6
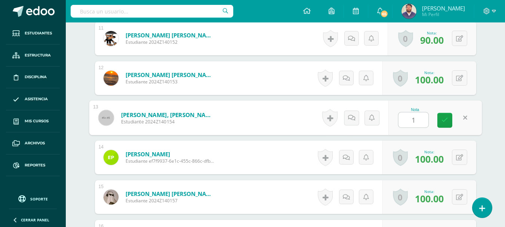
type input "10"
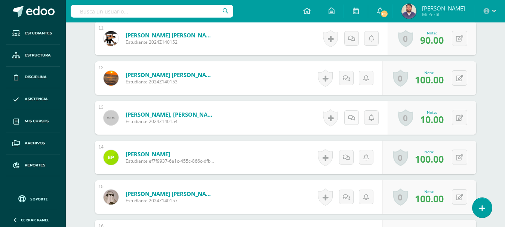
click at [352, 118] on icon at bounding box center [351, 118] width 7 height 6
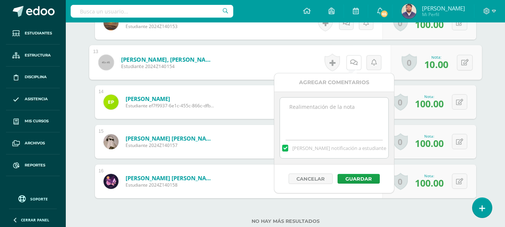
scroll to position [810, 0]
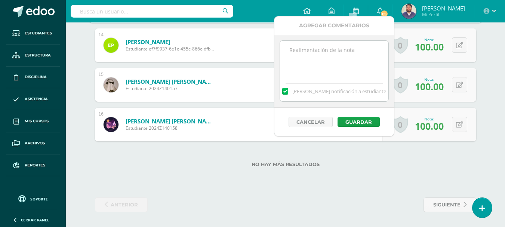
click at [322, 56] on textarea at bounding box center [334, 59] width 108 height 37
paste textarea "Puede presentar el cuaderno para 16/09 con nota completa. De lo contrario se ca…"
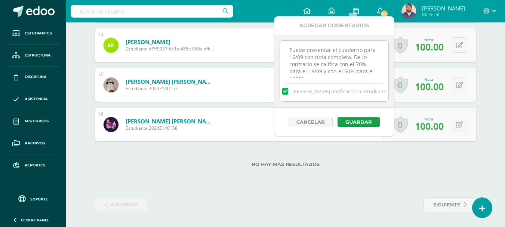
scroll to position [4, 0]
type textarea "Puede presentar el cuaderno para 16/09 con nota completa. De lo contrario se ca…"
click at [352, 120] on button "Guardar" at bounding box center [358, 122] width 42 height 10
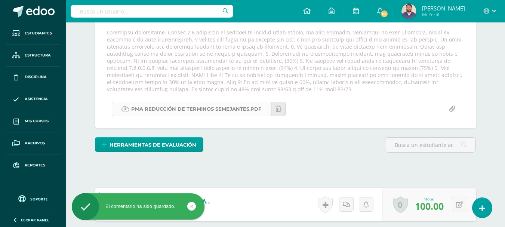
scroll to position [138, 0]
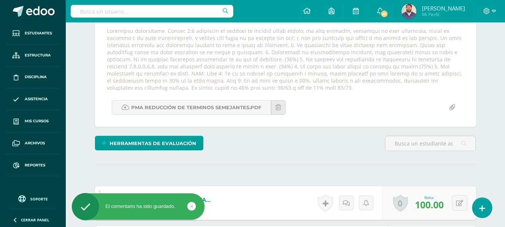
drag, startPoint x: 249, startPoint y: 80, endPoint x: 180, endPoint y: 90, distance: 69.1
click at [180, 90] on div at bounding box center [285, 59] width 363 height 64
copy div "desarrolla los ejercicios del documento adjunto. Se recibe sobre el 70% para fe…"
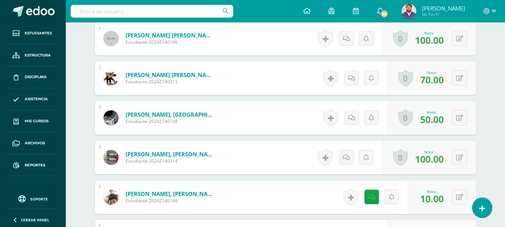
scroll to position [324, 0]
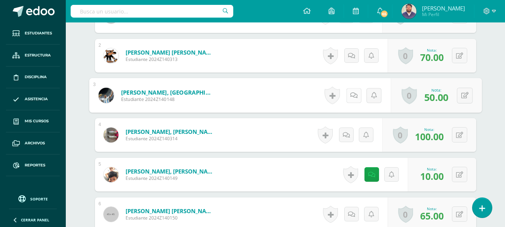
click at [350, 92] on icon at bounding box center [353, 95] width 7 height 6
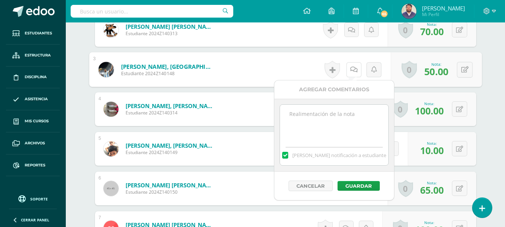
scroll to position [362, 0]
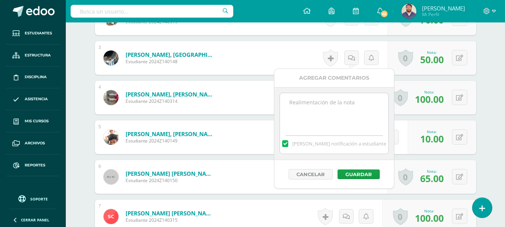
click at [345, 98] on textarea at bounding box center [334, 111] width 108 height 37
paste textarea "desarrolla los ejercicios del documento adjunto. Se recibe sobre el 70% para fe…"
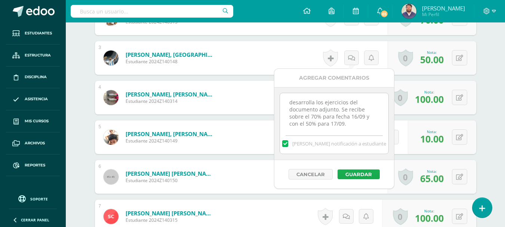
type textarea "desarrolla los ejercicios del documento adjunto. Se recibe sobre el 70% para fe…"
click at [348, 172] on button "Guardar" at bounding box center [358, 174] width 42 height 10
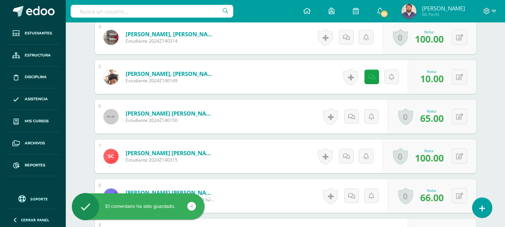
scroll to position [437, 0]
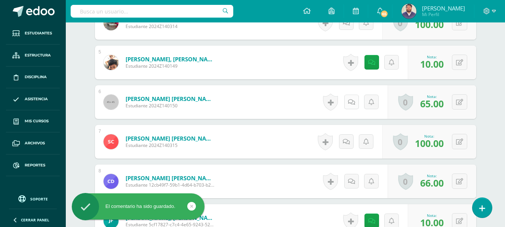
click at [348, 100] on link at bounding box center [351, 102] width 15 height 15
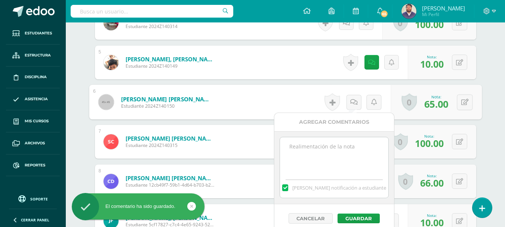
click at [340, 144] on textarea at bounding box center [334, 155] width 108 height 37
paste textarea "desarrolla los ejercicios del documento adjunto. Se recibe sobre el 70% para fe…"
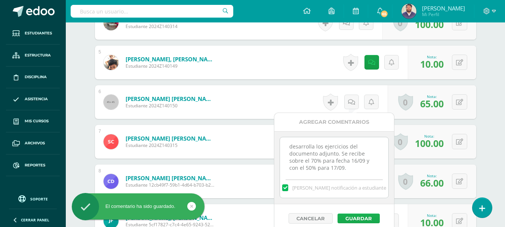
type textarea "desarrolla los ejercicios del documento adjunto. Se recibe sobre el 70% para fe…"
click at [360, 215] on button "Guardar" at bounding box center [358, 218] width 42 height 10
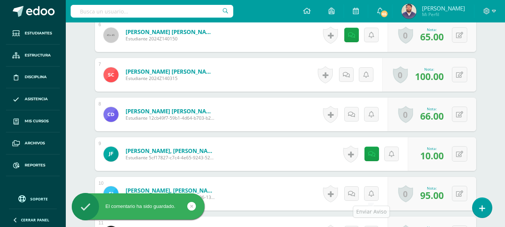
scroll to position [511, 0]
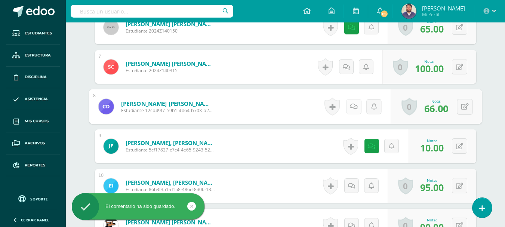
click at [347, 104] on link at bounding box center [353, 106] width 15 height 15
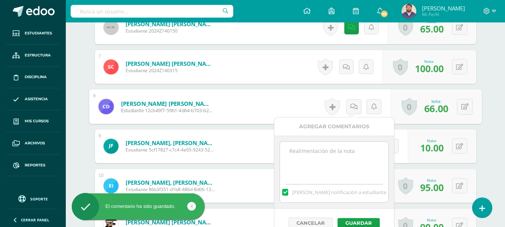
click at [332, 154] on textarea at bounding box center [334, 160] width 108 height 37
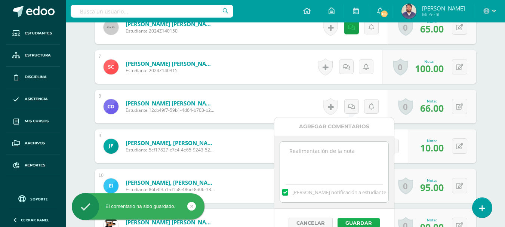
paste textarea "desarrolla los ejercicios del documento adjunto. Se recibe sobre el 70% para fe…"
type textarea "desarrolla los ejercicios del documento adjunto. Se recibe sobre el 70% para fe…"
click at [353, 219] on button "Guardar" at bounding box center [358, 223] width 42 height 10
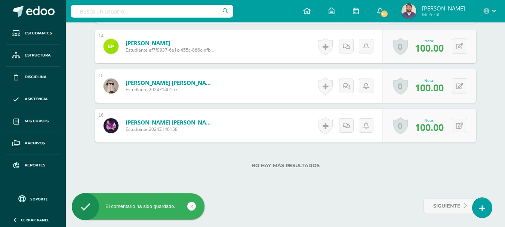
scroll to position [810, 0]
